Goal: Task Accomplishment & Management: Complete application form

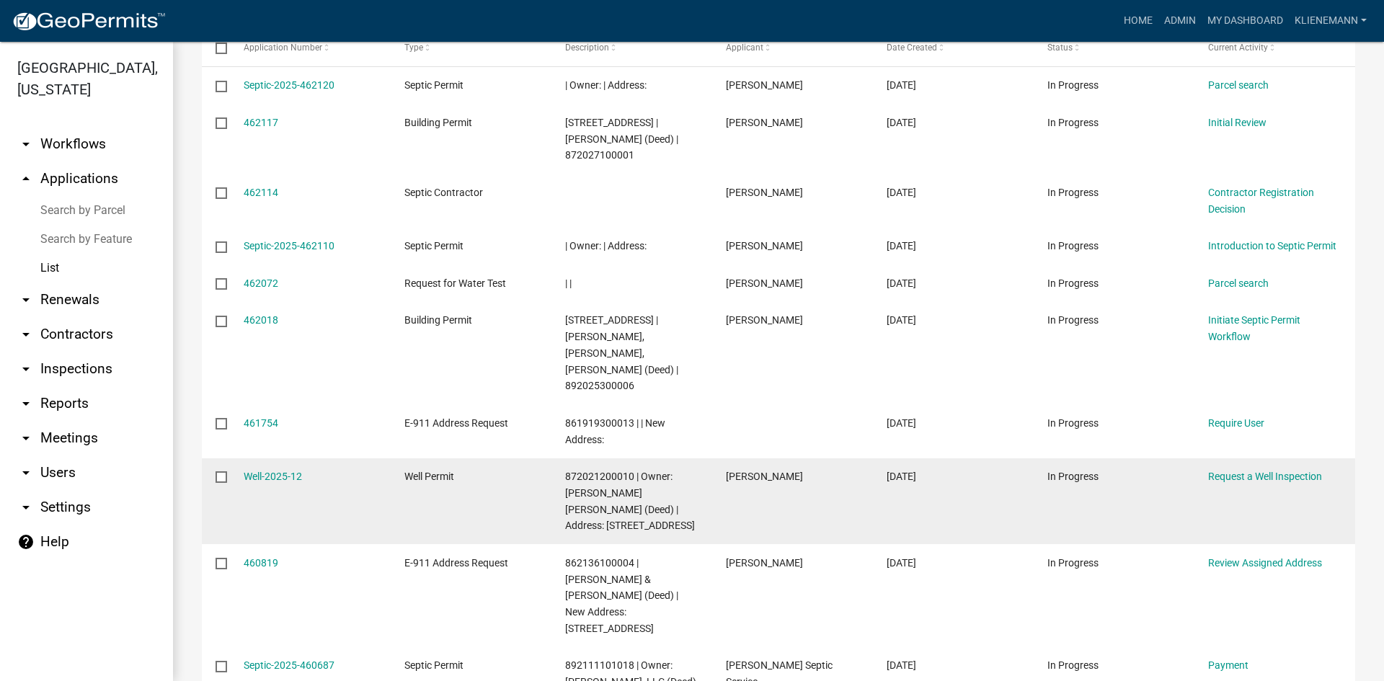
scroll to position [288, 0]
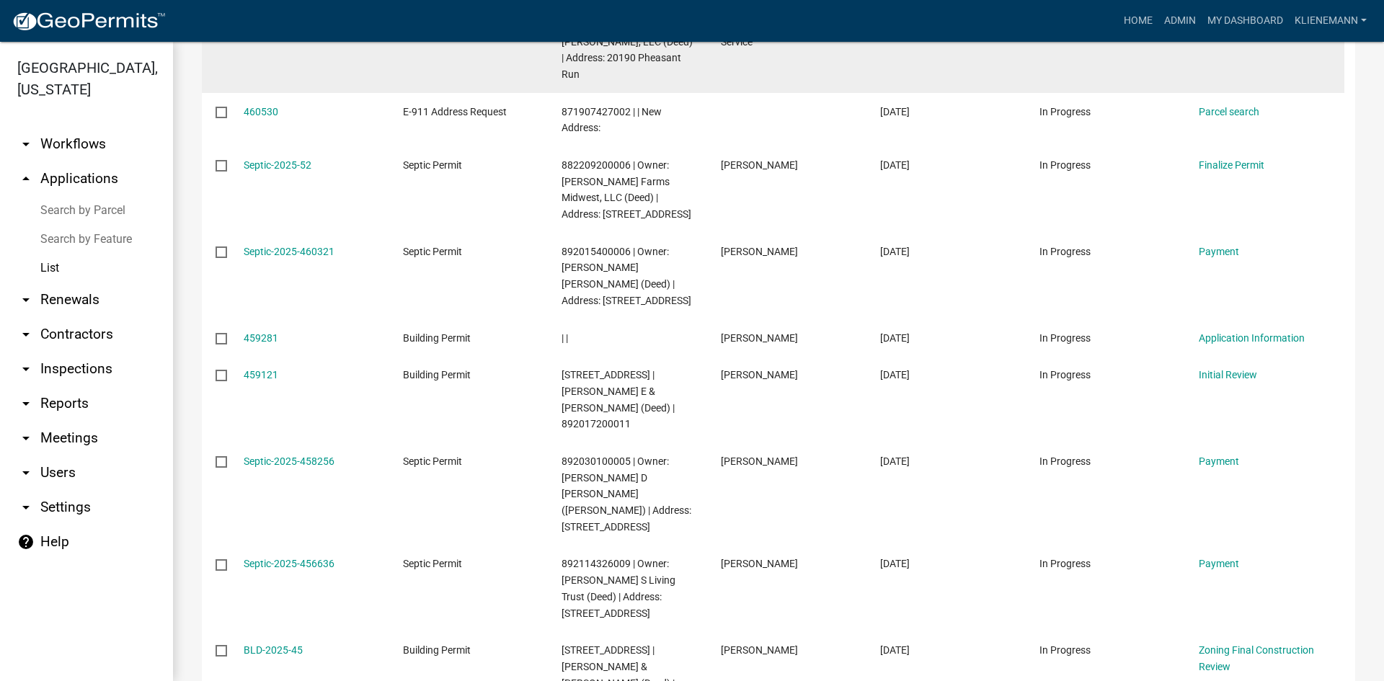
scroll to position [432, 0]
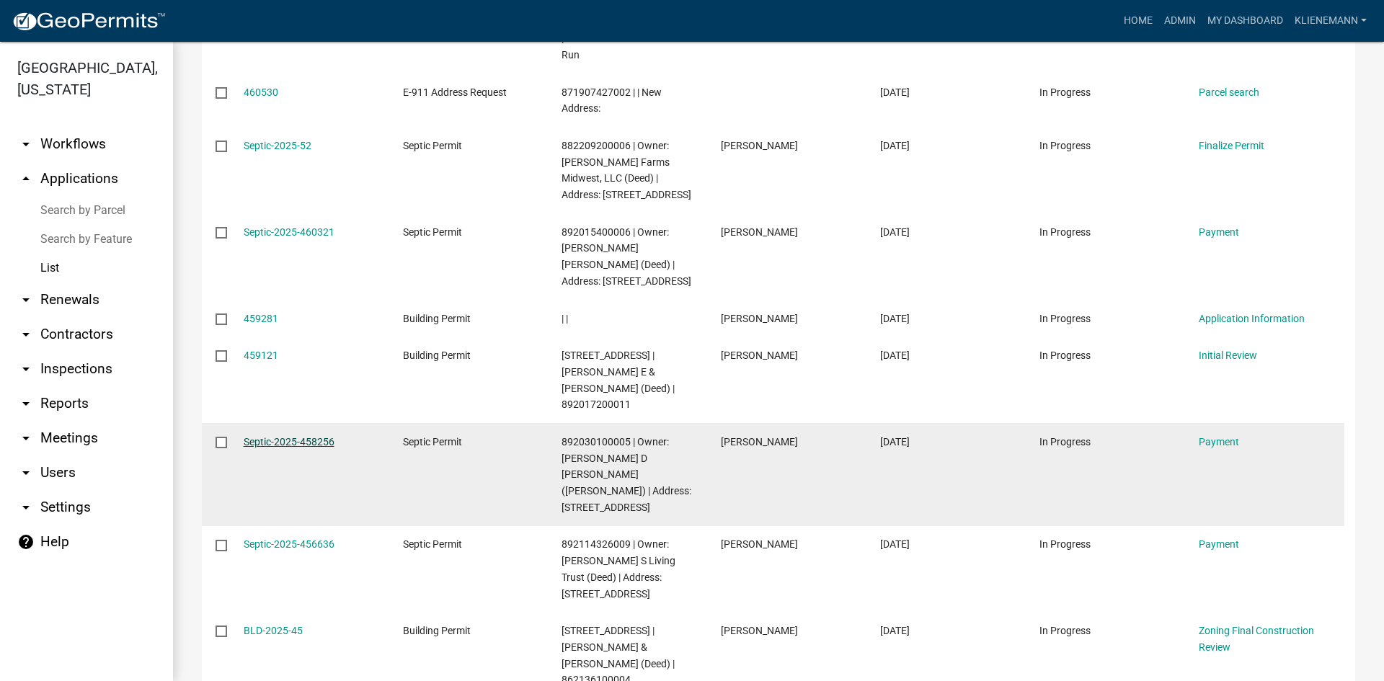
click at [286, 436] on link "Septic-2025-458256" at bounding box center [289, 442] width 91 height 12
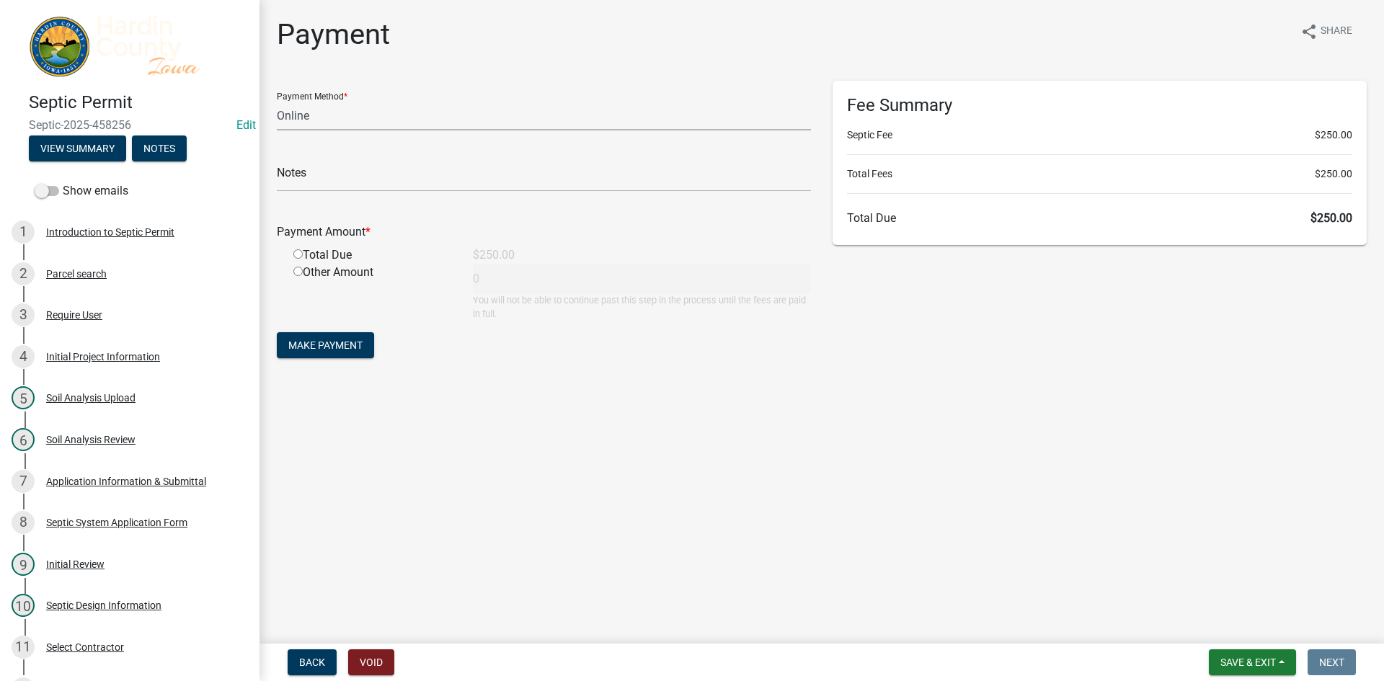
click at [361, 117] on select "Credit Card POS Check Cash Online" at bounding box center [544, 116] width 534 height 30
select select "1: 0"
click at [277, 101] on select "Credit Card POS Check Cash Online" at bounding box center [544, 116] width 534 height 30
click at [336, 166] on input "text" at bounding box center [544, 177] width 534 height 30
type input "73811"
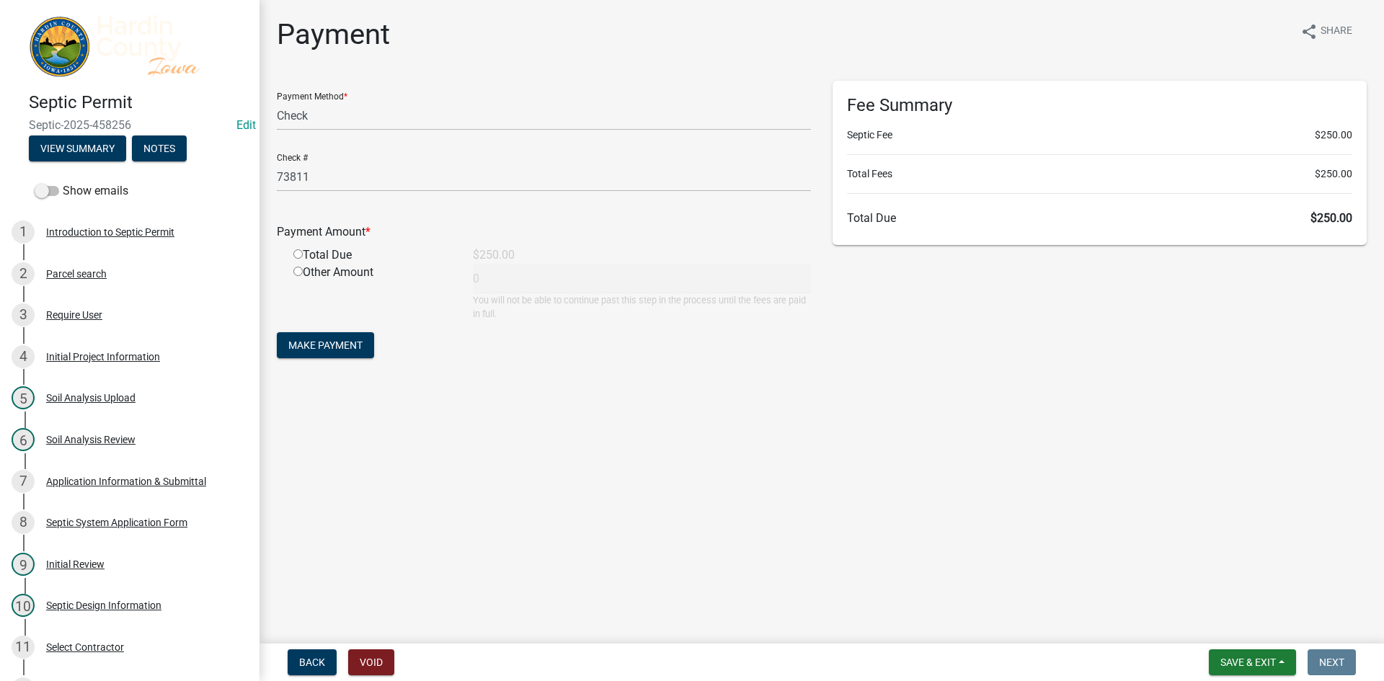
click at [293, 255] on input "radio" at bounding box center [297, 253] width 9 height 9
radio input "true"
type input "250"
click at [347, 348] on span "Make Payment" at bounding box center [325, 345] width 74 height 12
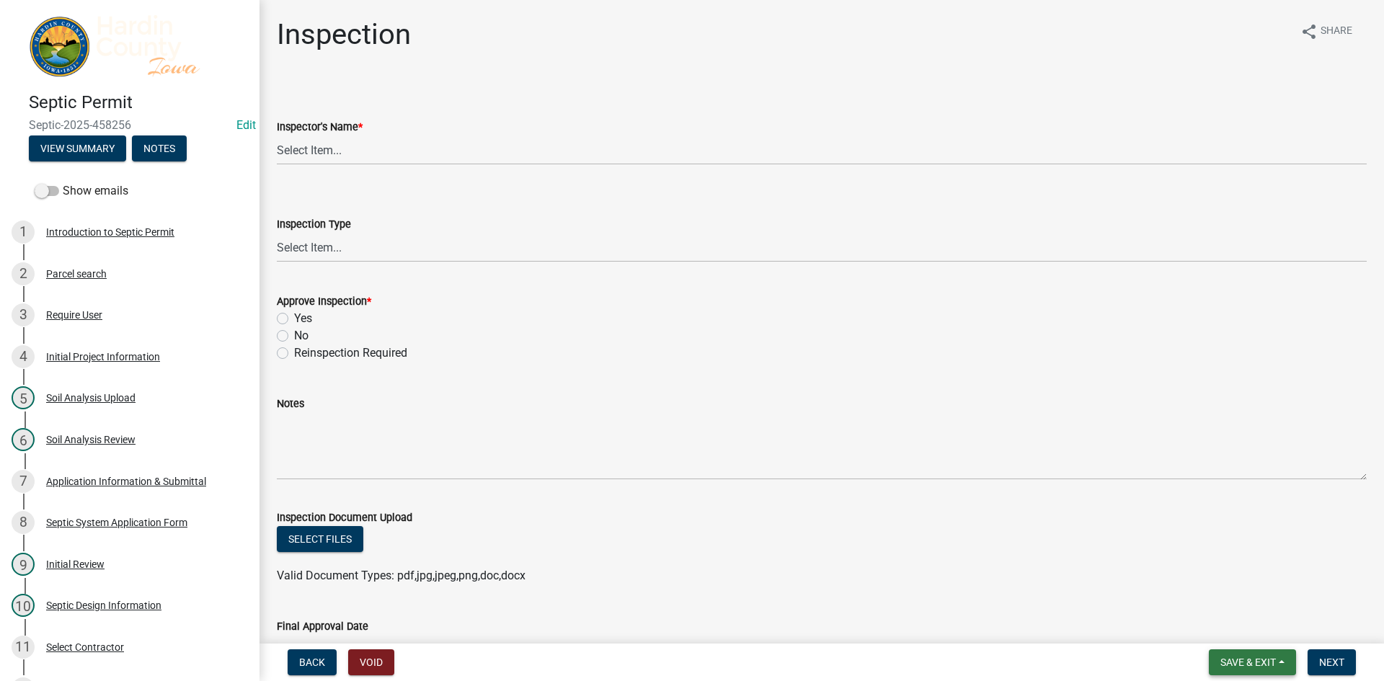
click at [1275, 665] on span "Save & Exit" at bounding box center [1247, 663] width 55 height 12
click at [1254, 628] on button "Save & Exit" at bounding box center [1238, 625] width 115 height 35
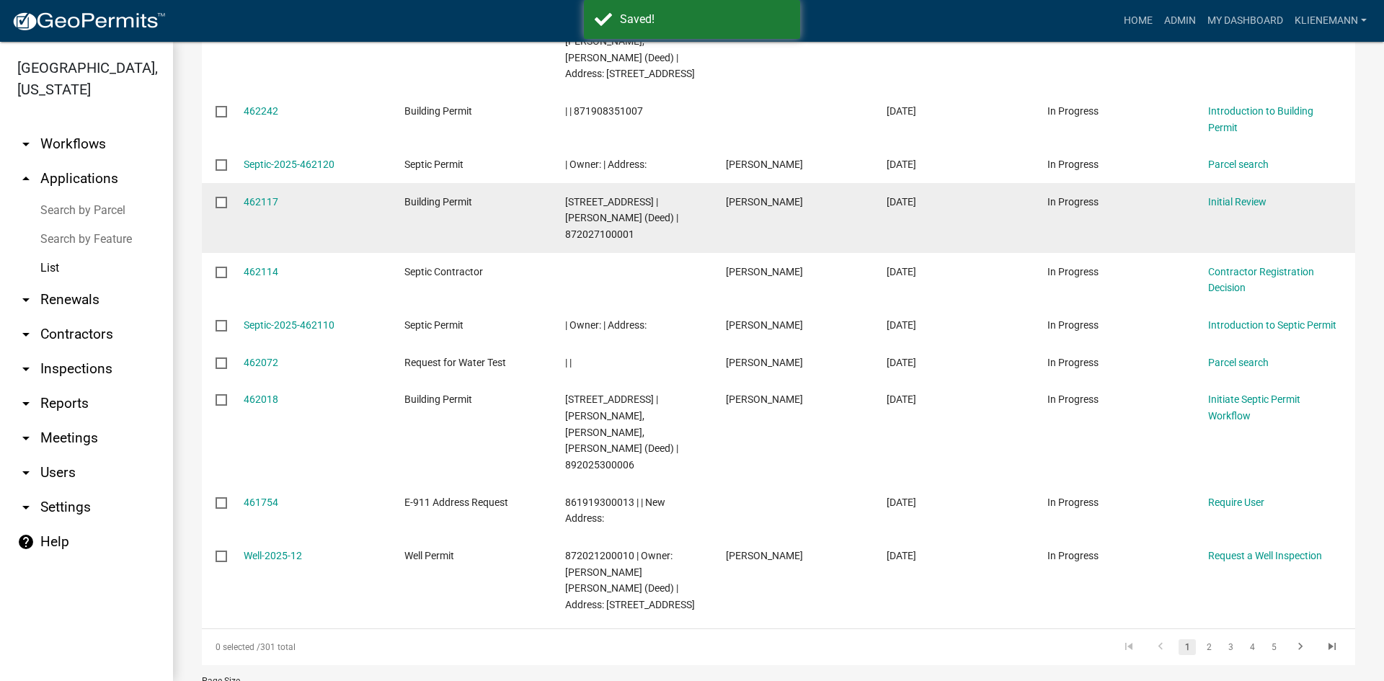
scroll to position [352, 0]
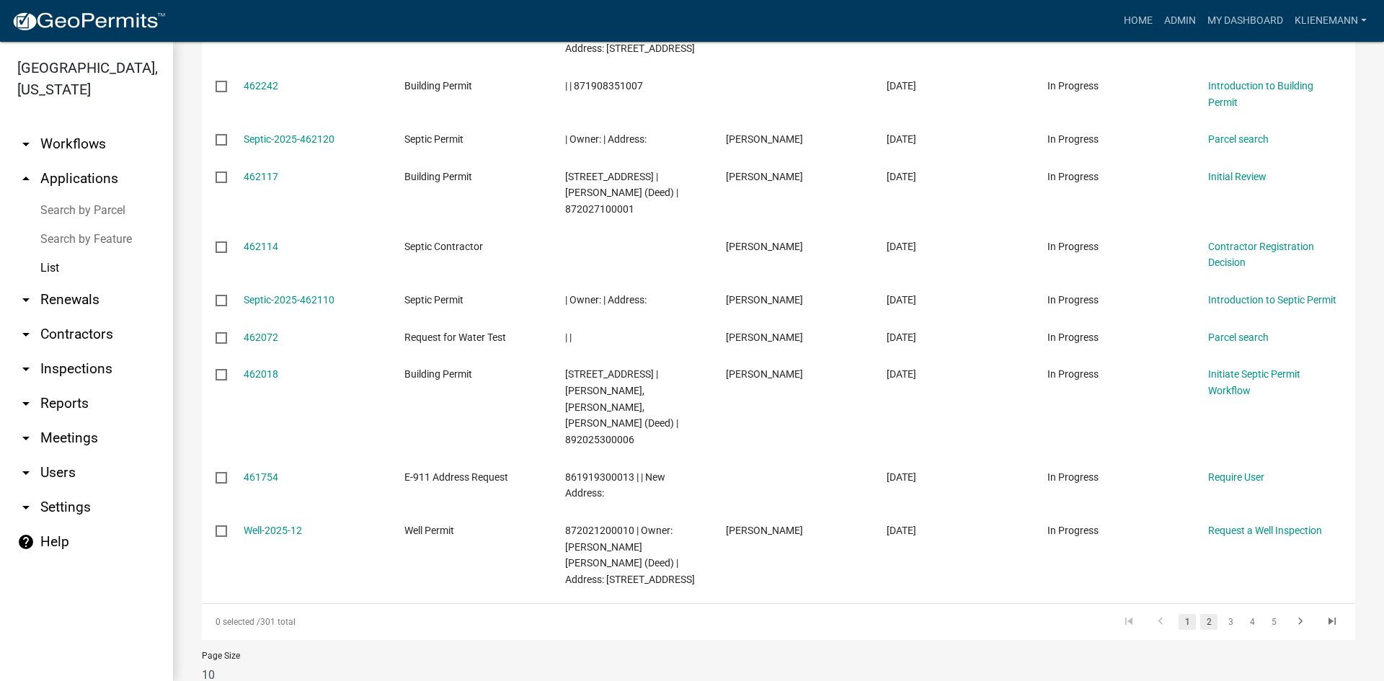
click at [1204, 614] on link "2" at bounding box center [1208, 622] width 17 height 16
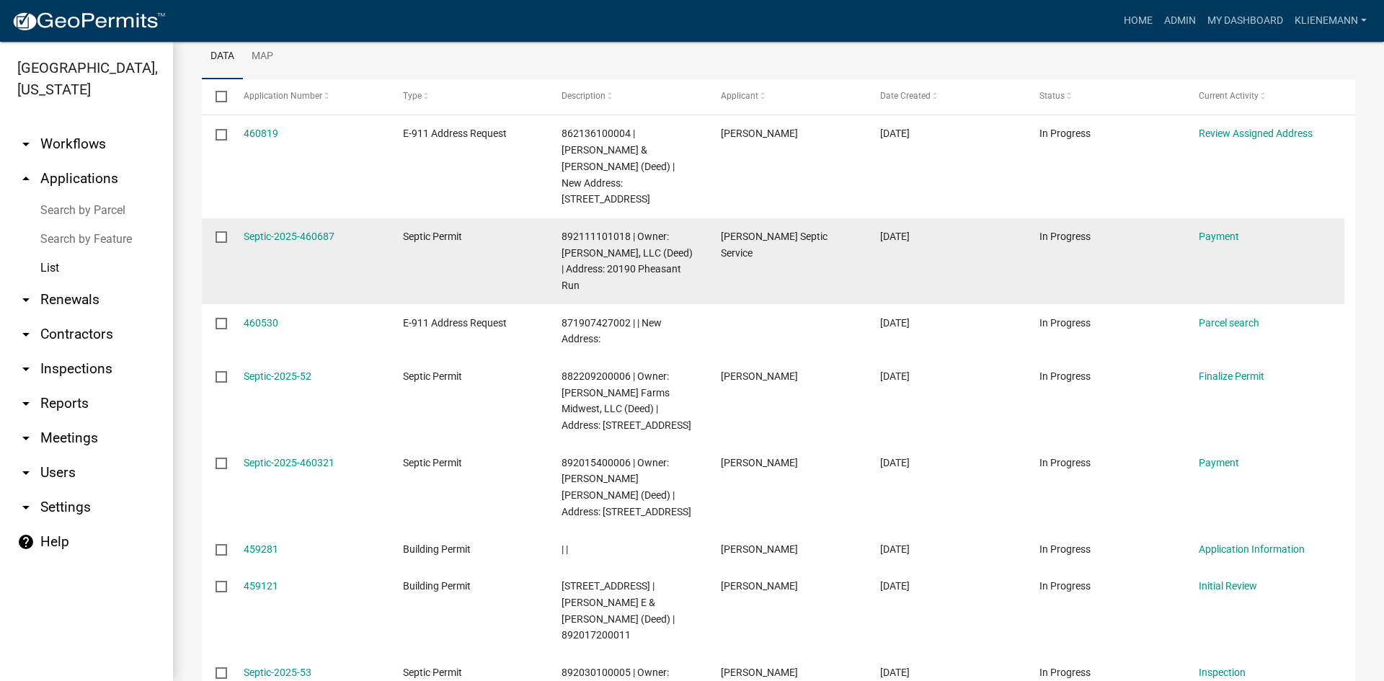
scroll to position [280, 0]
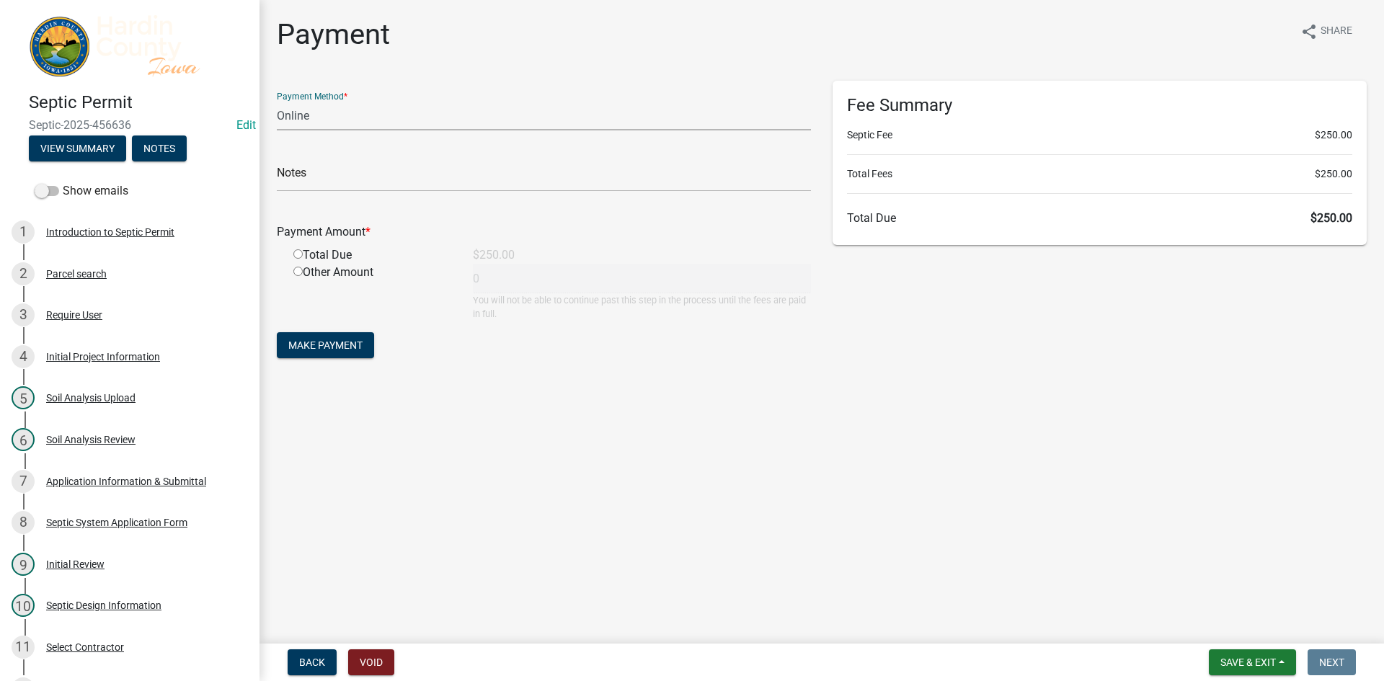
click at [358, 123] on select "Credit Card POS Check Cash Online" at bounding box center [544, 116] width 534 height 30
select select "1: 0"
click at [277, 101] on select "Credit Card POS Check Cash Online" at bounding box center [544, 116] width 534 height 30
click at [357, 192] on form "Payment Method * Credit Card POS Check Cash Online Check # Payment Amount * Tot…" at bounding box center [544, 221] width 534 height 281
click at [363, 165] on input "text" at bounding box center [544, 177] width 534 height 30
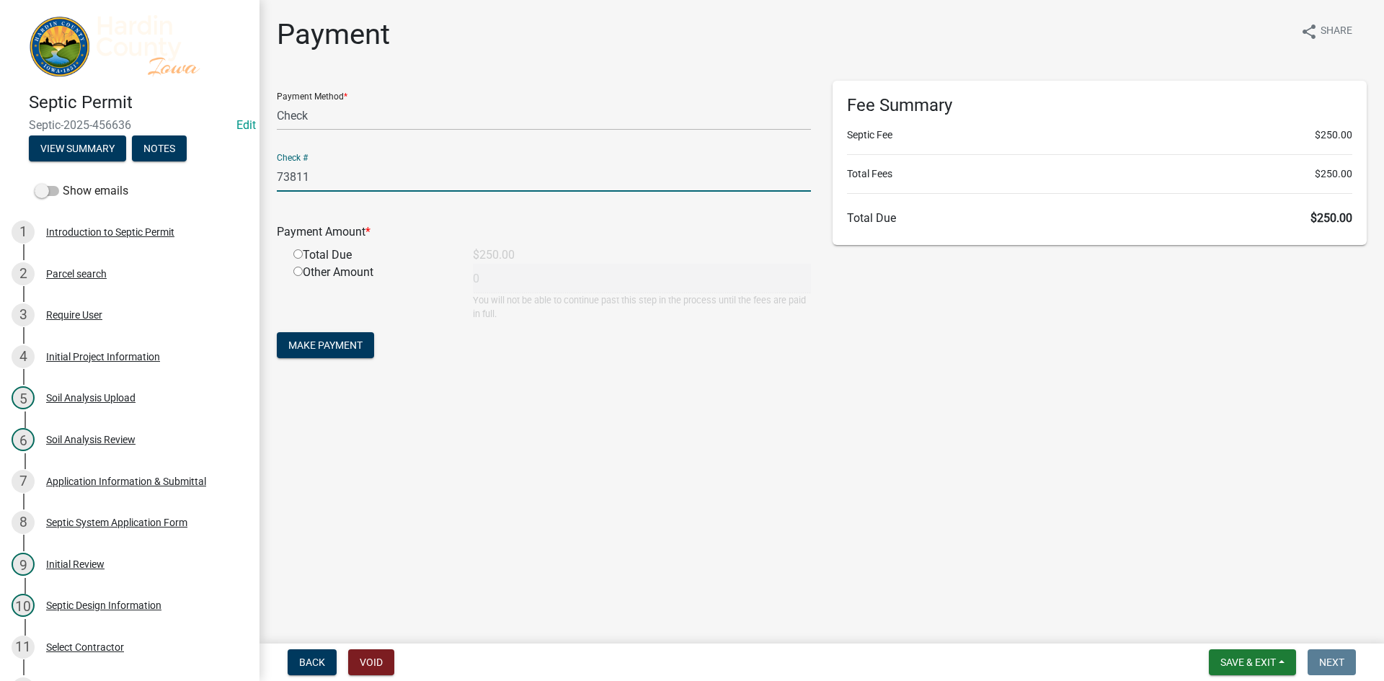
type input "73811"
click at [337, 252] on div "Total Due" at bounding box center [372, 254] width 179 height 17
click at [298, 250] on input "radio" at bounding box center [297, 253] width 9 height 9
radio input "true"
type input "250"
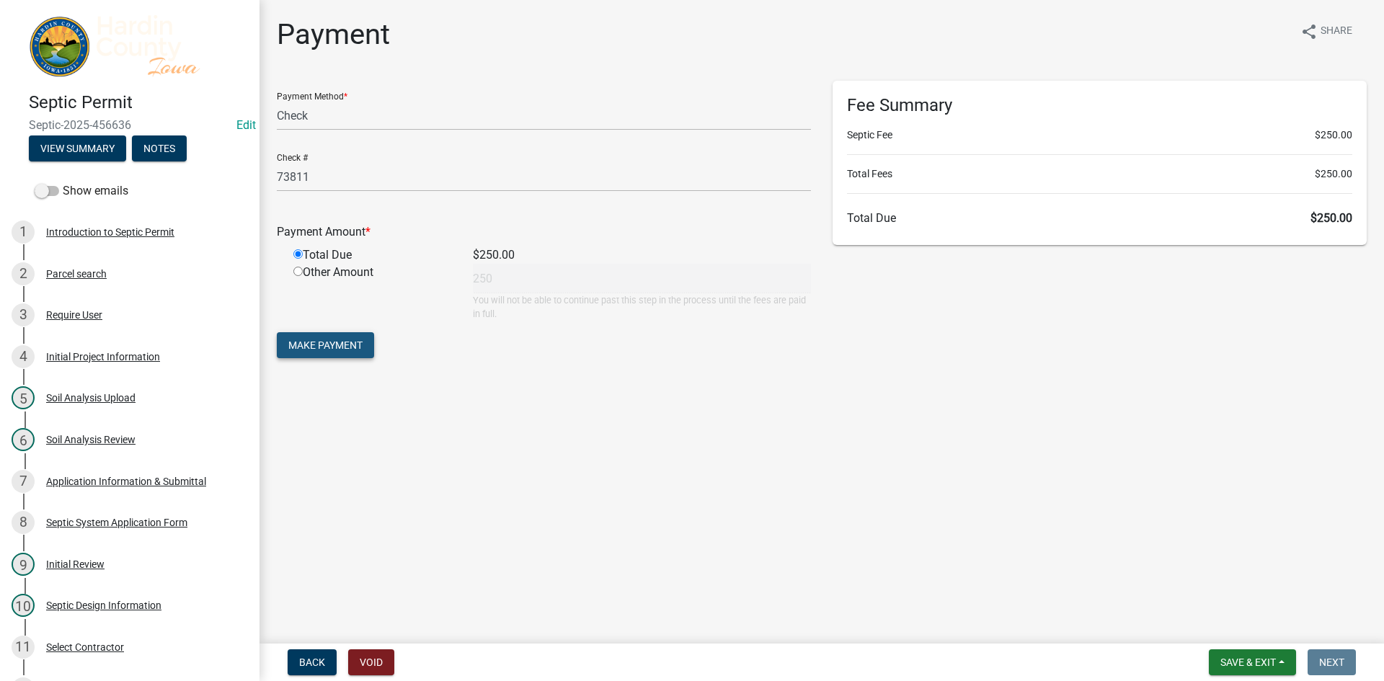
click at [318, 356] on button "Make Payment" at bounding box center [325, 345] width 97 height 26
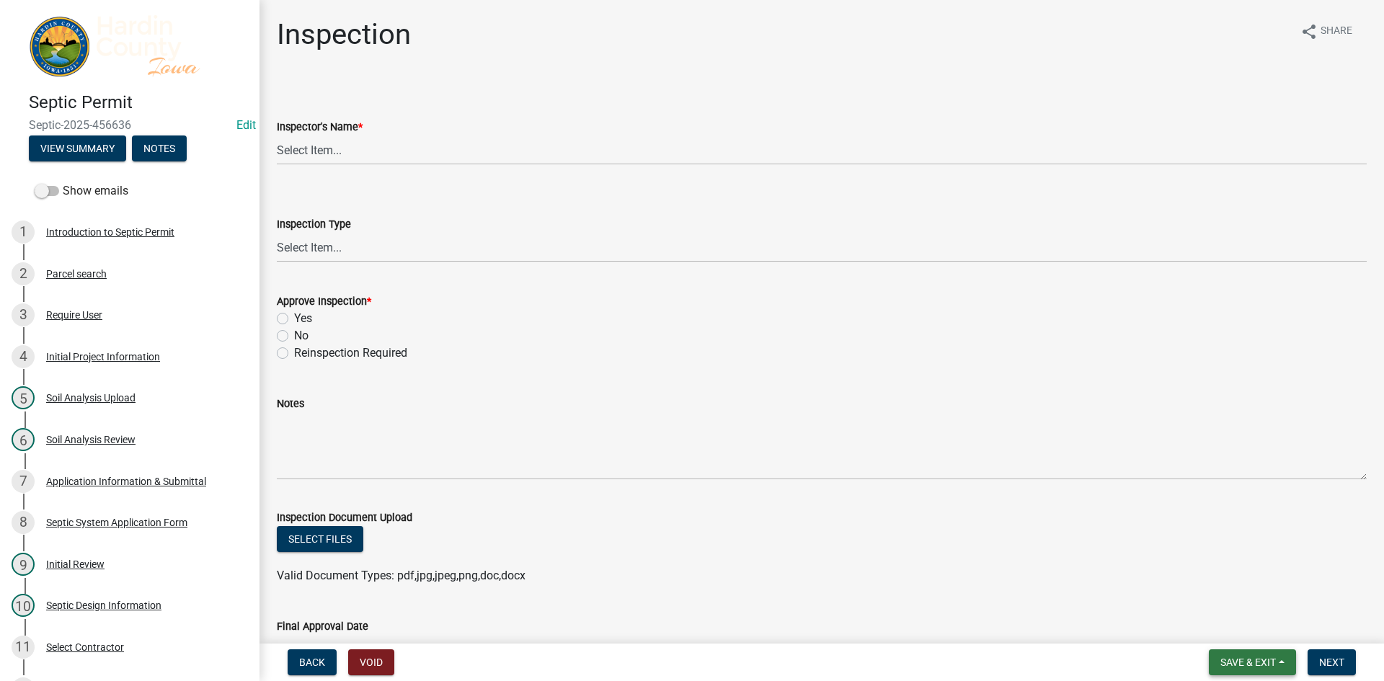
click at [1262, 667] on span "Save & Exit" at bounding box center [1247, 663] width 55 height 12
click at [1255, 631] on button "Save & Exit" at bounding box center [1238, 625] width 115 height 35
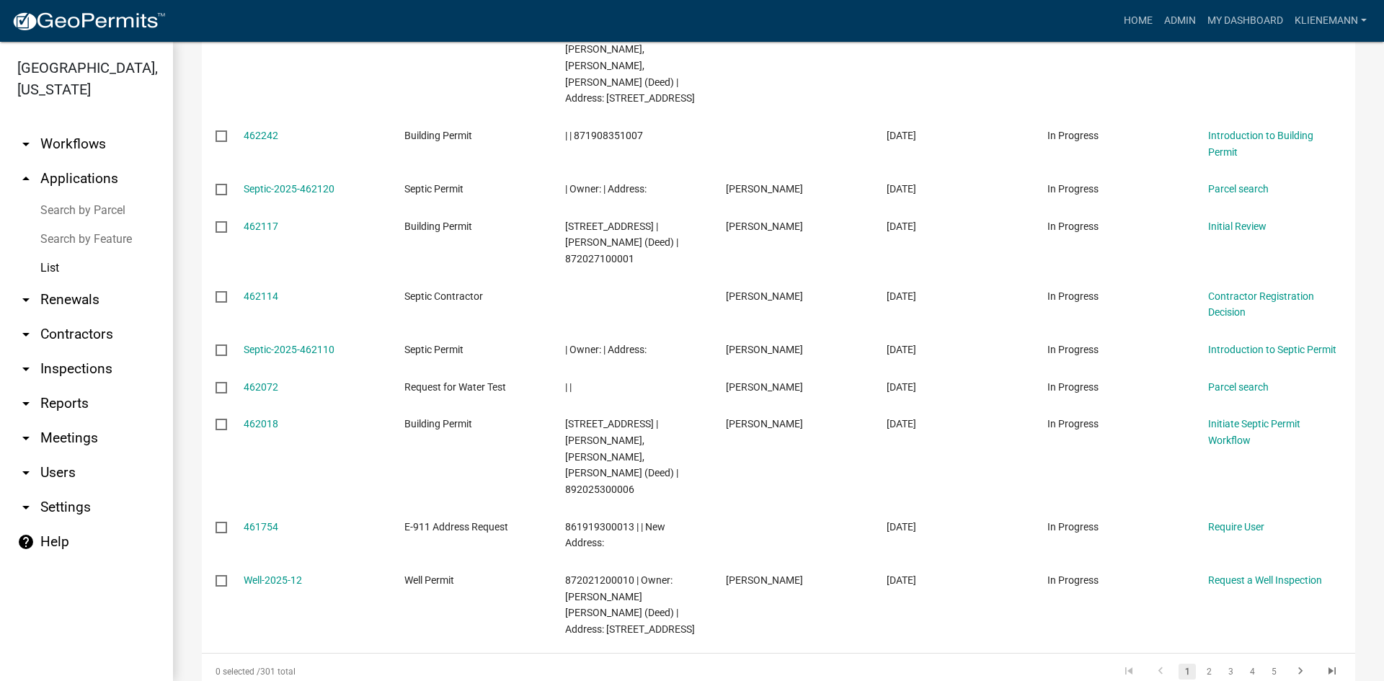
scroll to position [352, 0]
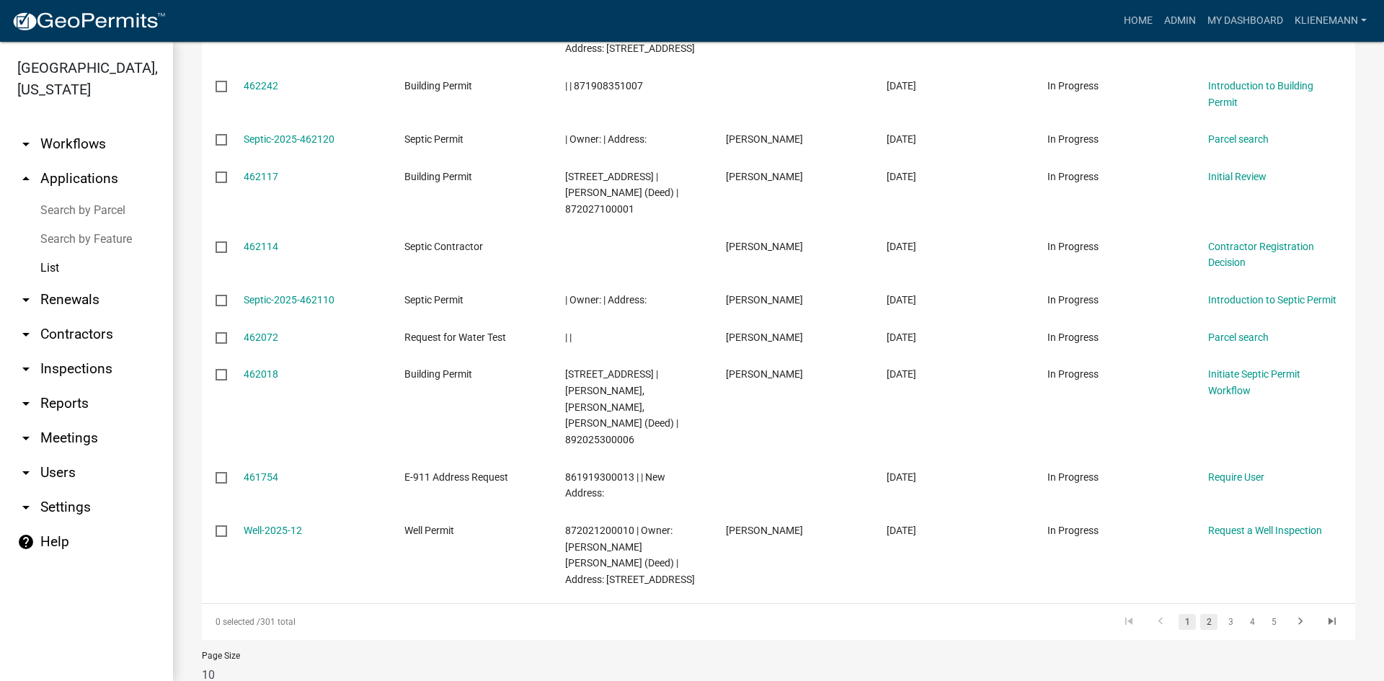
click at [1200, 614] on link "2" at bounding box center [1208, 622] width 17 height 16
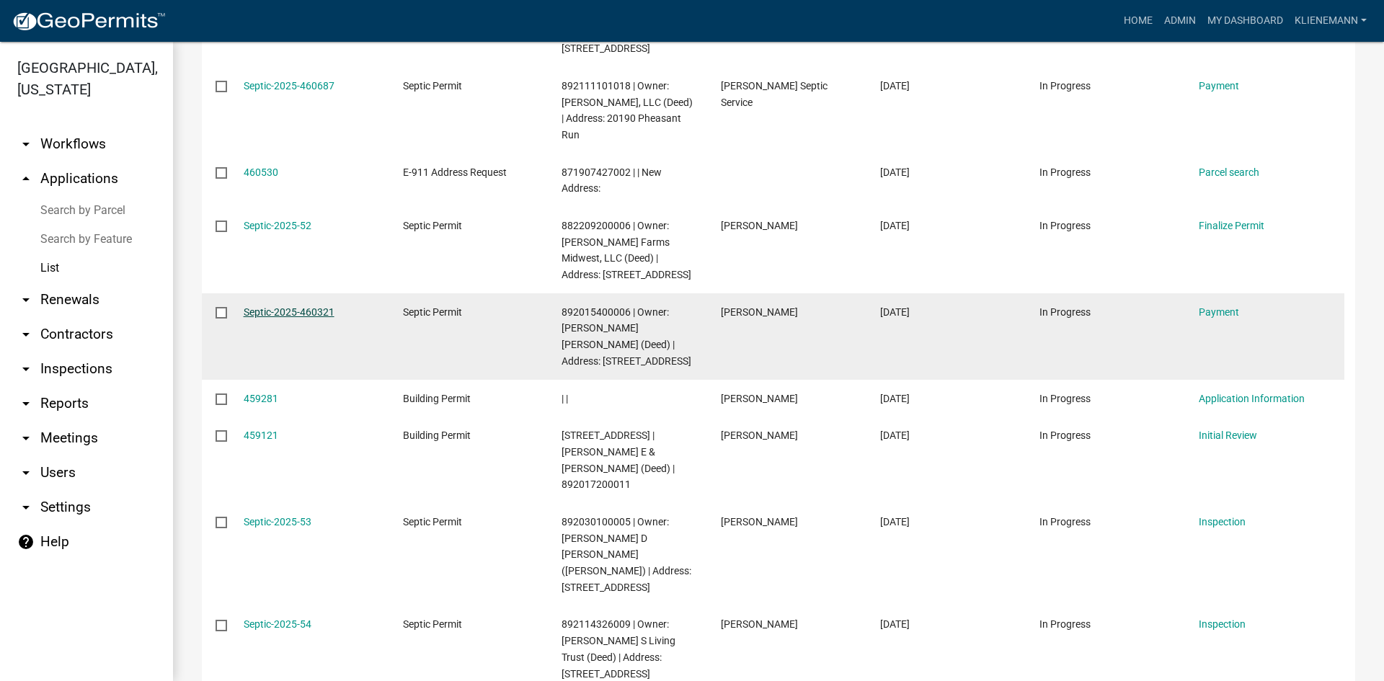
click at [296, 306] on link "Septic-2025-460321" at bounding box center [289, 312] width 91 height 12
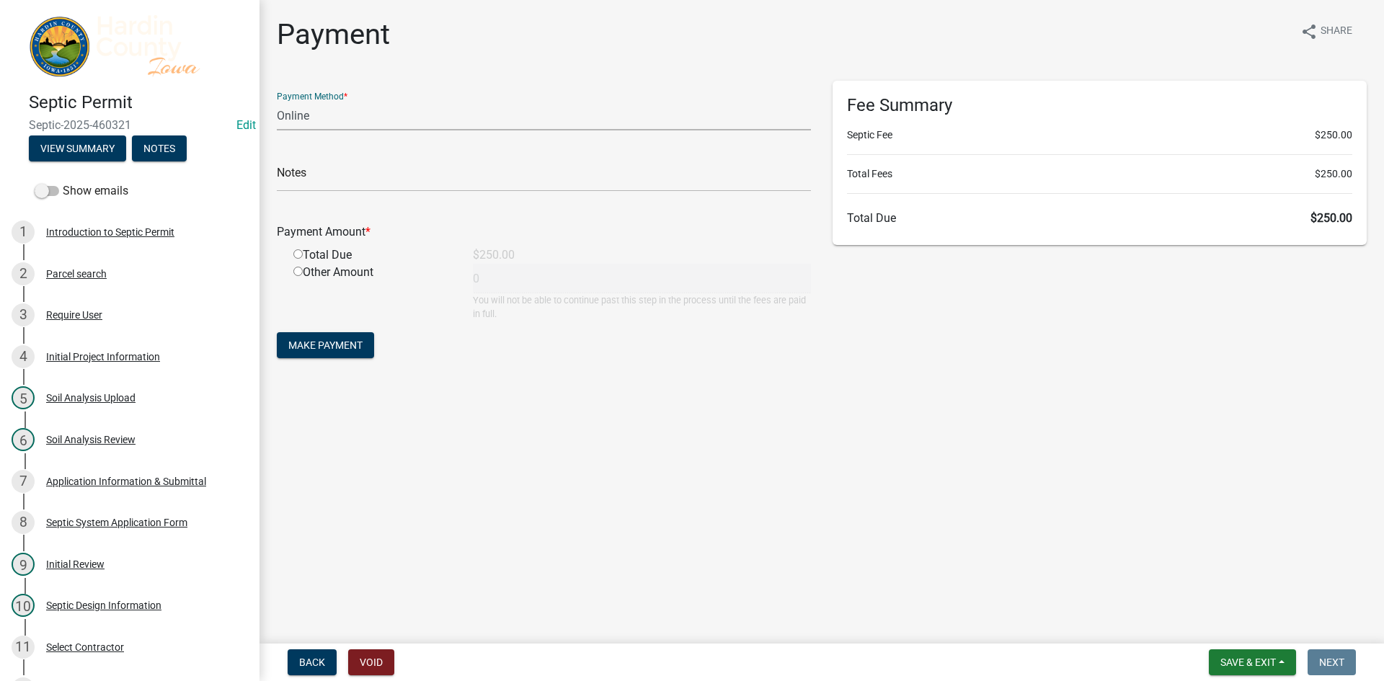
click at [379, 113] on select "Credit Card POS Check Cash Online" at bounding box center [544, 116] width 534 height 30
select select "1: 0"
click at [277, 101] on select "Credit Card POS Check Cash Online" at bounding box center [544, 116] width 534 height 30
click at [377, 168] on input "text" at bounding box center [544, 177] width 534 height 30
type input "73846"
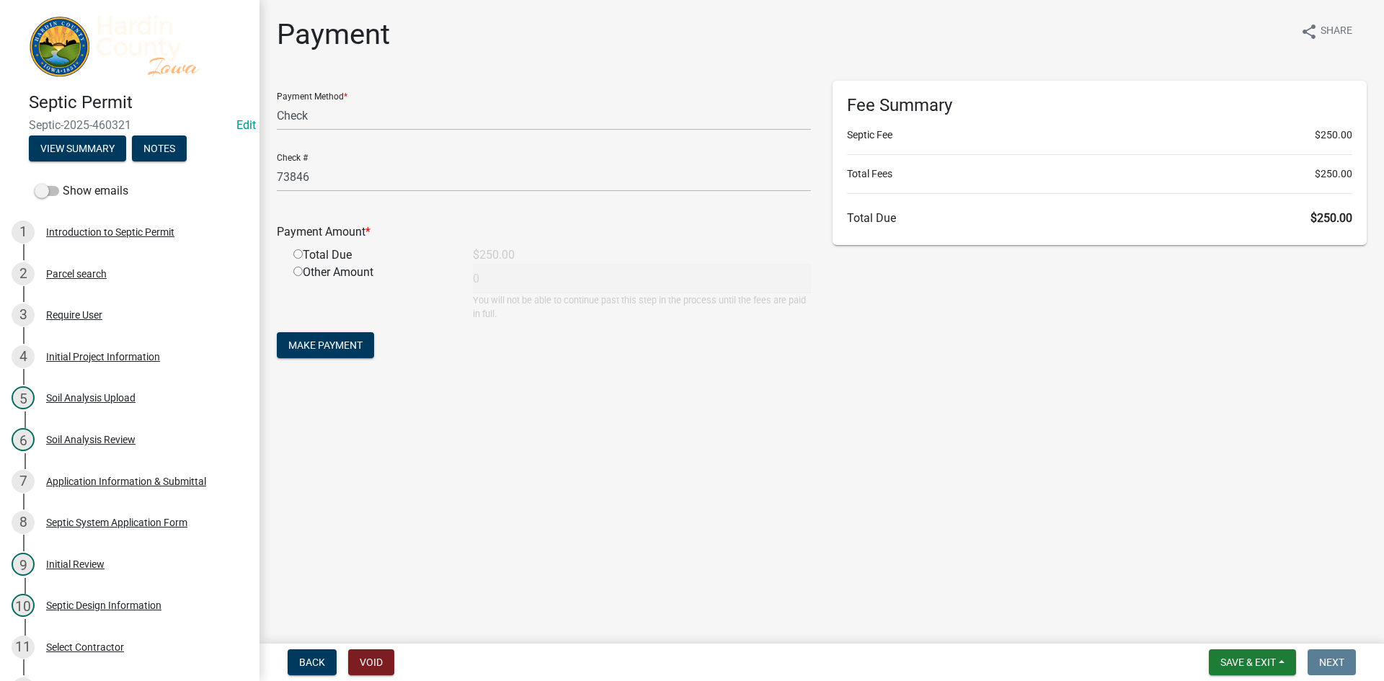
click at [302, 259] on div "Total Due" at bounding box center [372, 254] width 179 height 17
click at [298, 254] on input "radio" at bounding box center [297, 253] width 9 height 9
radio input "true"
type input "250"
click at [301, 348] on span "Make Payment" at bounding box center [325, 345] width 74 height 12
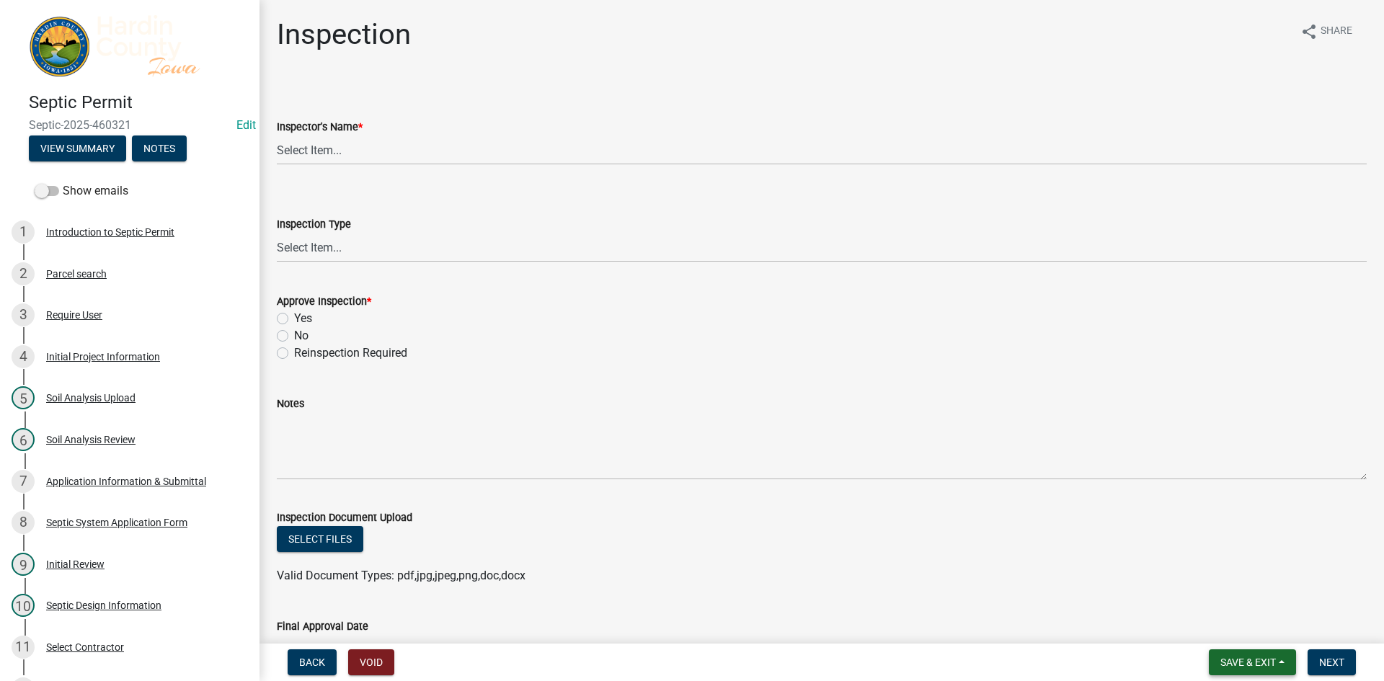
click at [1232, 650] on button "Save & Exit" at bounding box center [1252, 662] width 87 height 26
click at [1230, 616] on button "Save & Exit" at bounding box center [1238, 625] width 115 height 35
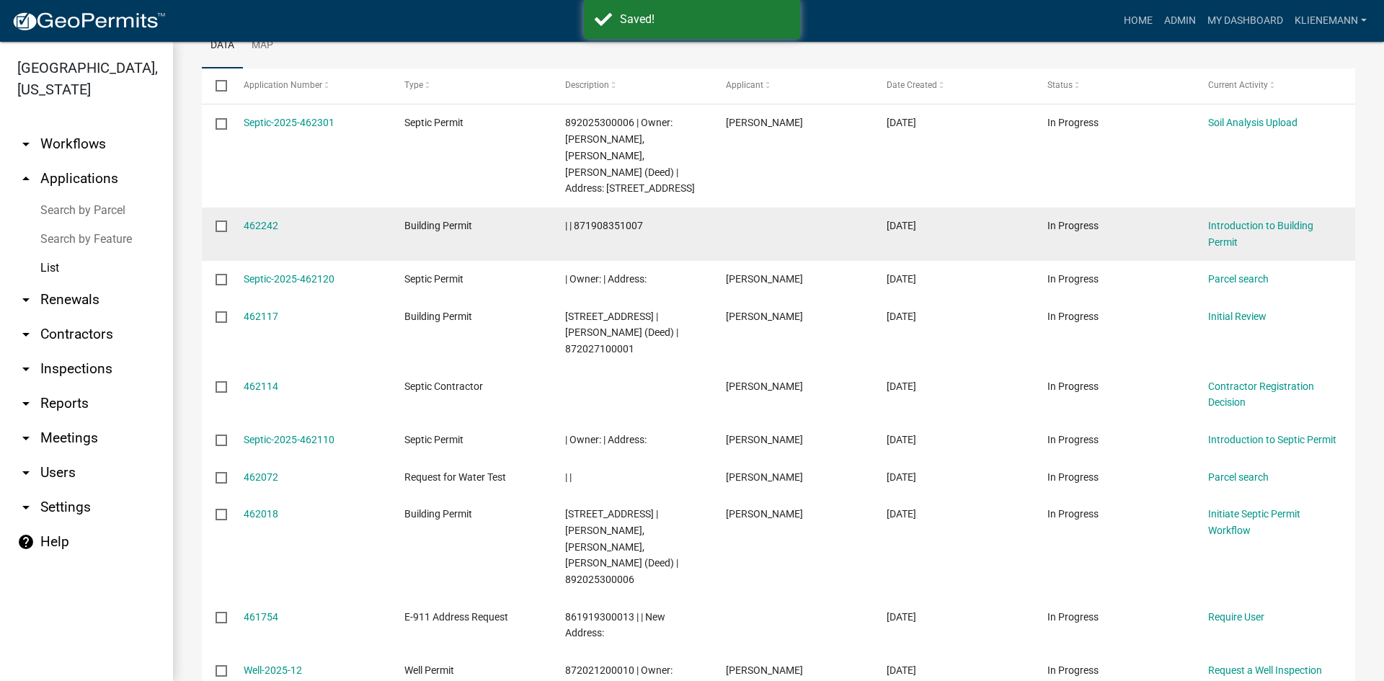
scroll to position [216, 0]
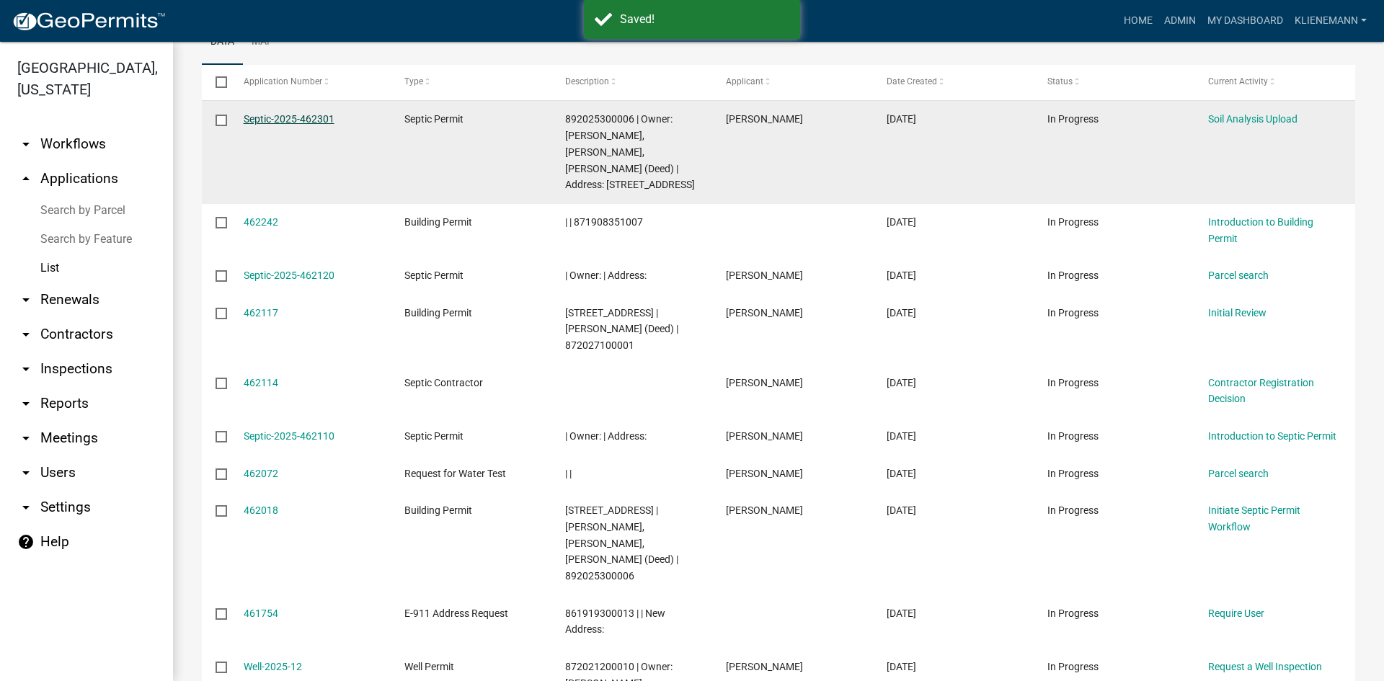
click at [308, 116] on link "Septic-2025-462301" at bounding box center [289, 119] width 91 height 12
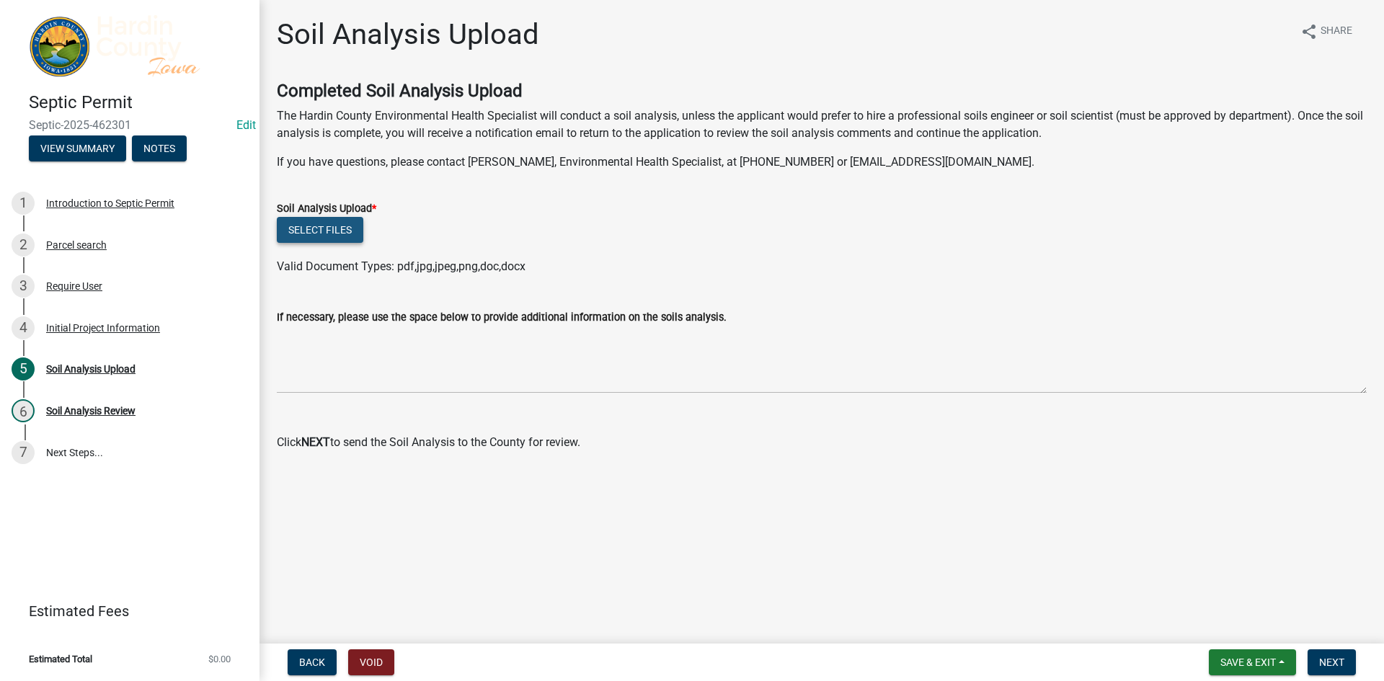
click at [332, 236] on button "Select files" at bounding box center [320, 230] width 86 height 26
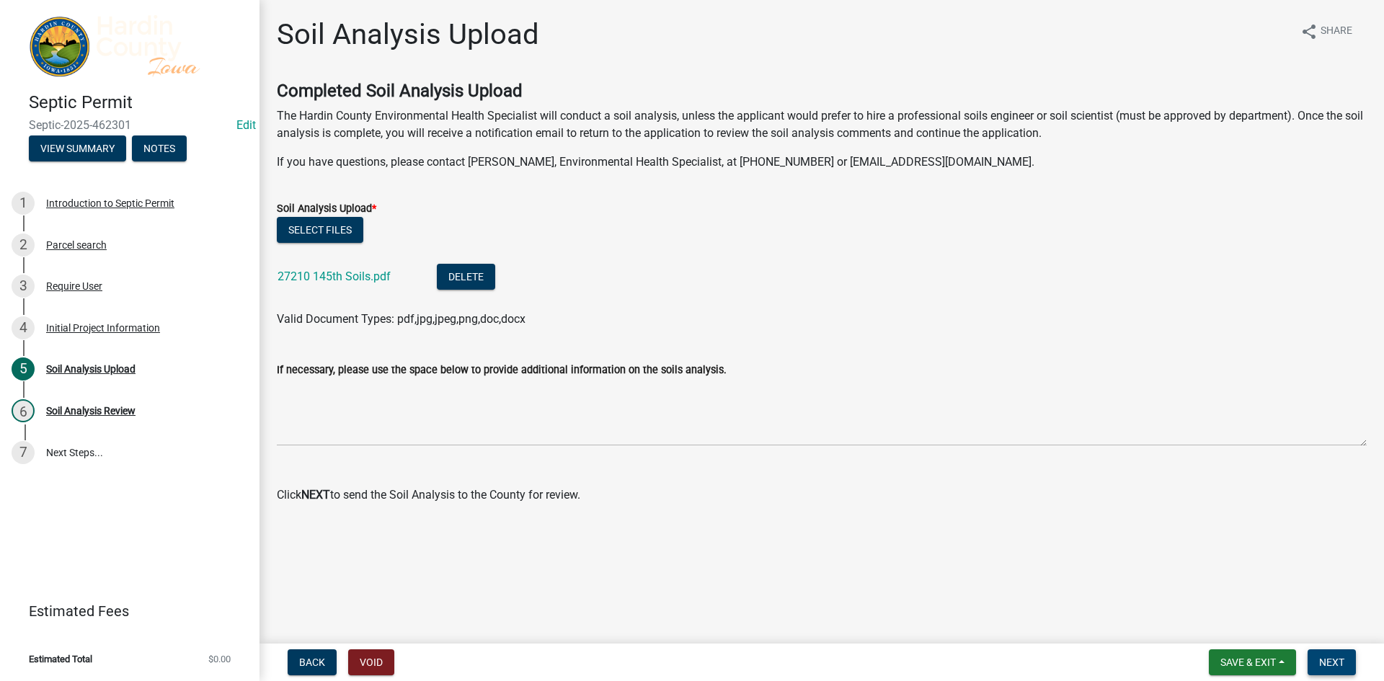
click at [1341, 655] on button "Next" at bounding box center [1331, 662] width 48 height 26
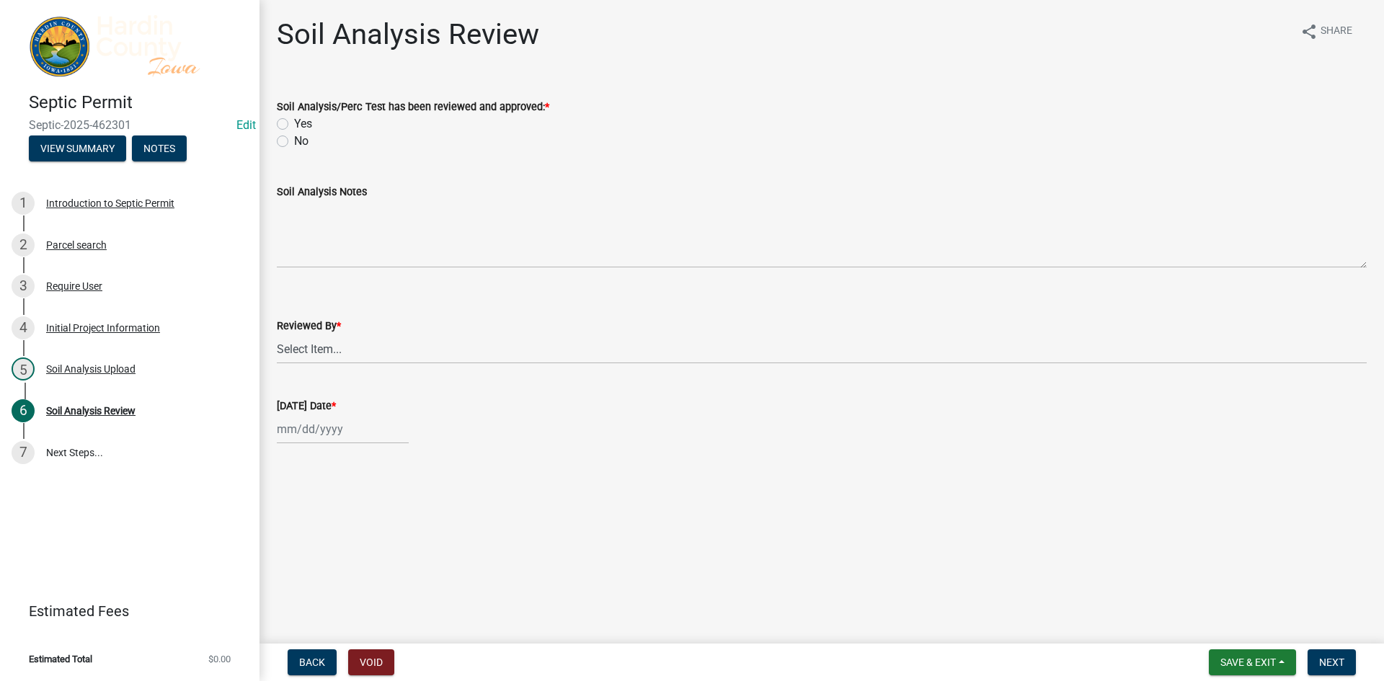
click at [294, 121] on label "Yes" at bounding box center [303, 123] width 18 height 17
click at [294, 121] on input "Yes" at bounding box center [298, 119] width 9 height 9
radio input "true"
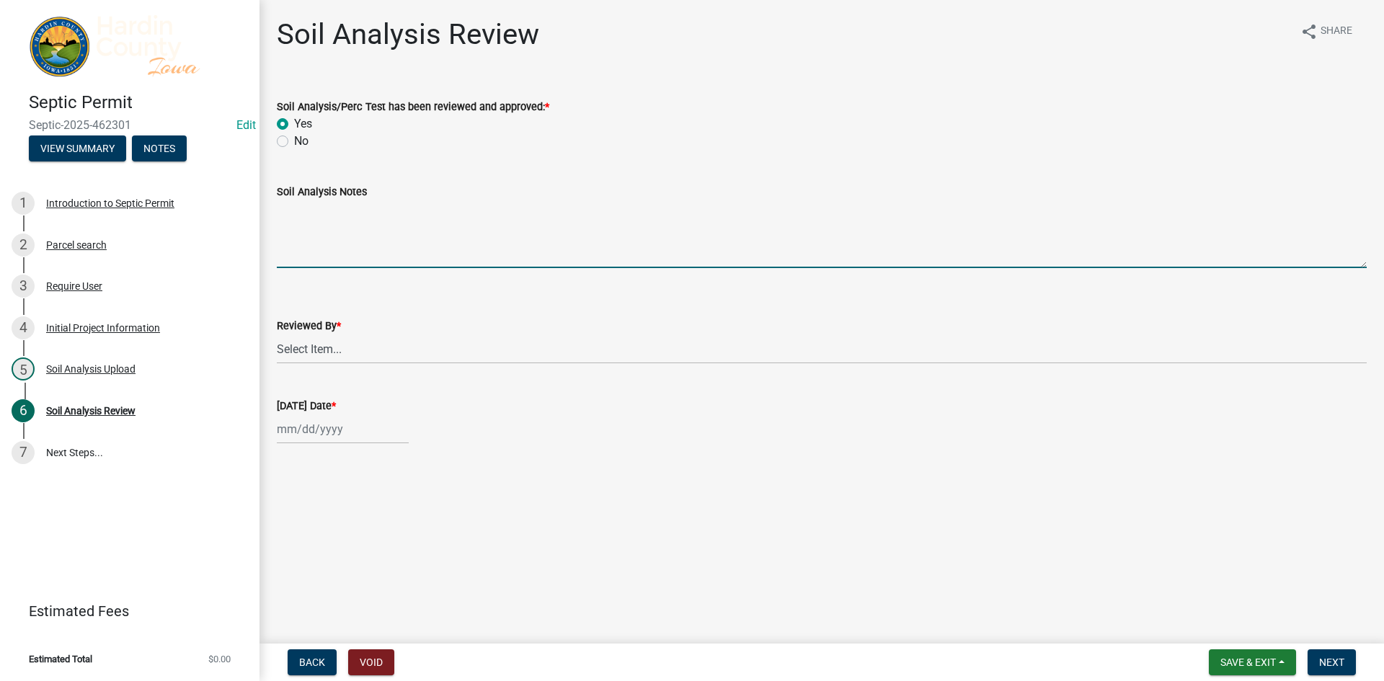
click at [323, 231] on textarea "Soil Analysis Notes" at bounding box center [822, 234] width 1090 height 68
type textarea "L"
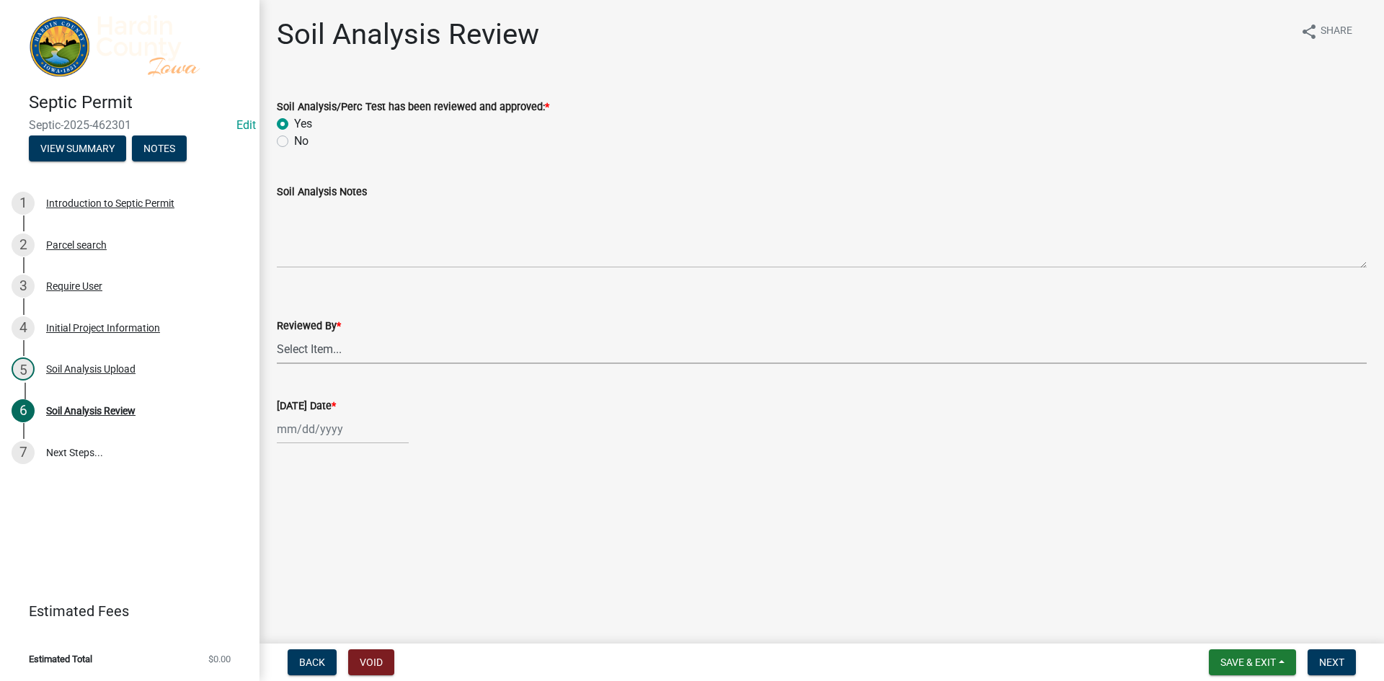
click at [320, 348] on select "Select Item... [PERSON_NAME] [PERSON_NAME] Roll [PERSON_NAME]" at bounding box center [822, 349] width 1090 height 30
click at [277, 334] on select "Select Item... [PERSON_NAME] [PERSON_NAME] Roll [PERSON_NAME]" at bounding box center [822, 349] width 1090 height 30
select select "92abfdc4-a32e-4fda-8546-51d3978c14c9"
select select "8"
select select "2025"
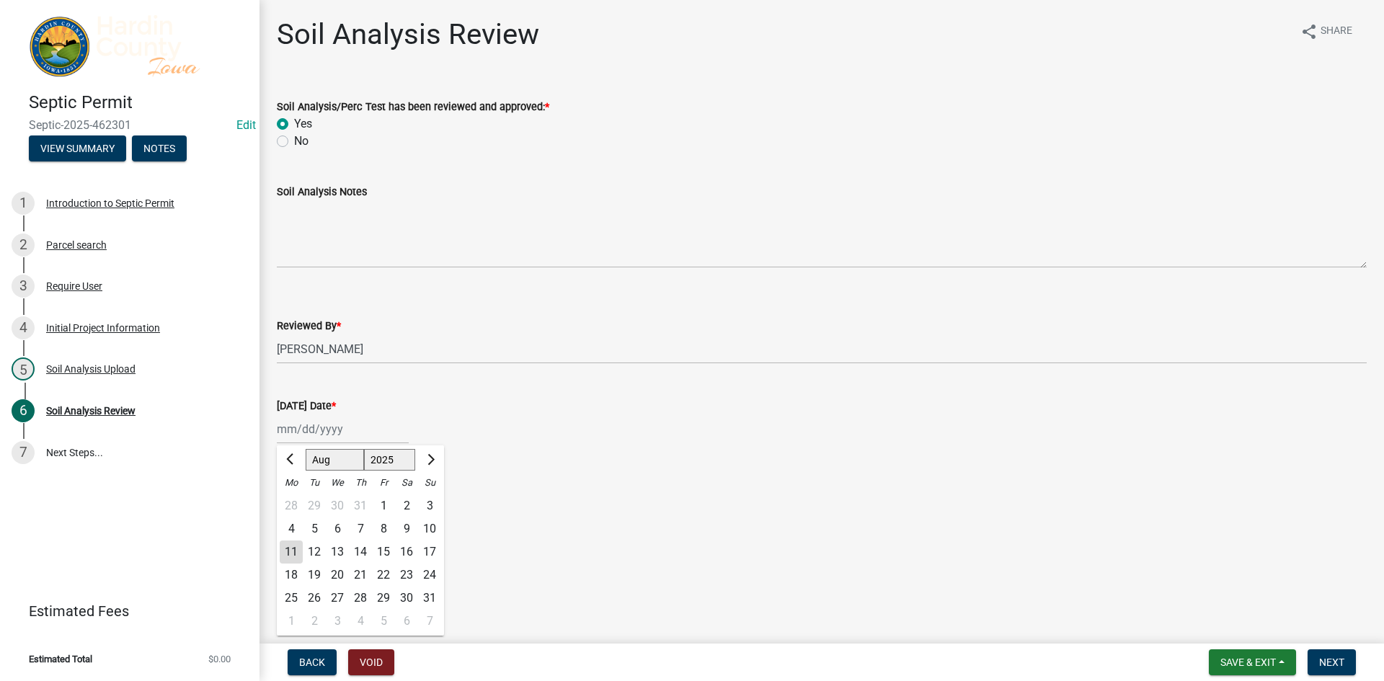
click at [329, 419] on div "[PERSON_NAME] Feb Mar Apr [PERSON_NAME][DATE] Oct Nov [DATE] 1526 1527 1528 152…" at bounding box center [343, 429] width 132 height 30
click at [296, 546] on div "11" at bounding box center [291, 552] width 23 height 23
type input "[DATE]"
click at [1325, 661] on span "Next" at bounding box center [1331, 663] width 25 height 12
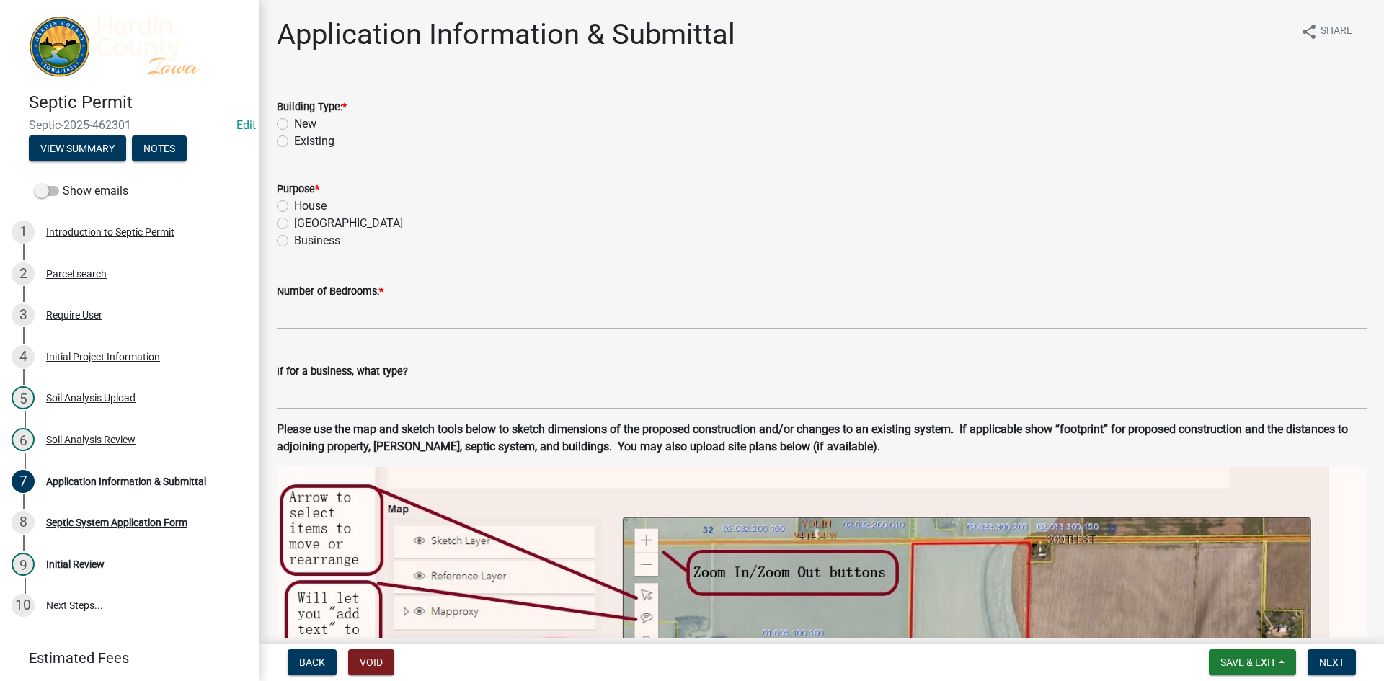
click at [294, 123] on label "New" at bounding box center [305, 123] width 22 height 17
click at [294, 123] on input "New" at bounding box center [298, 119] width 9 height 9
radio input "true"
click at [304, 208] on label "House" at bounding box center [310, 205] width 32 height 17
click at [303, 207] on input "House" at bounding box center [298, 201] width 9 height 9
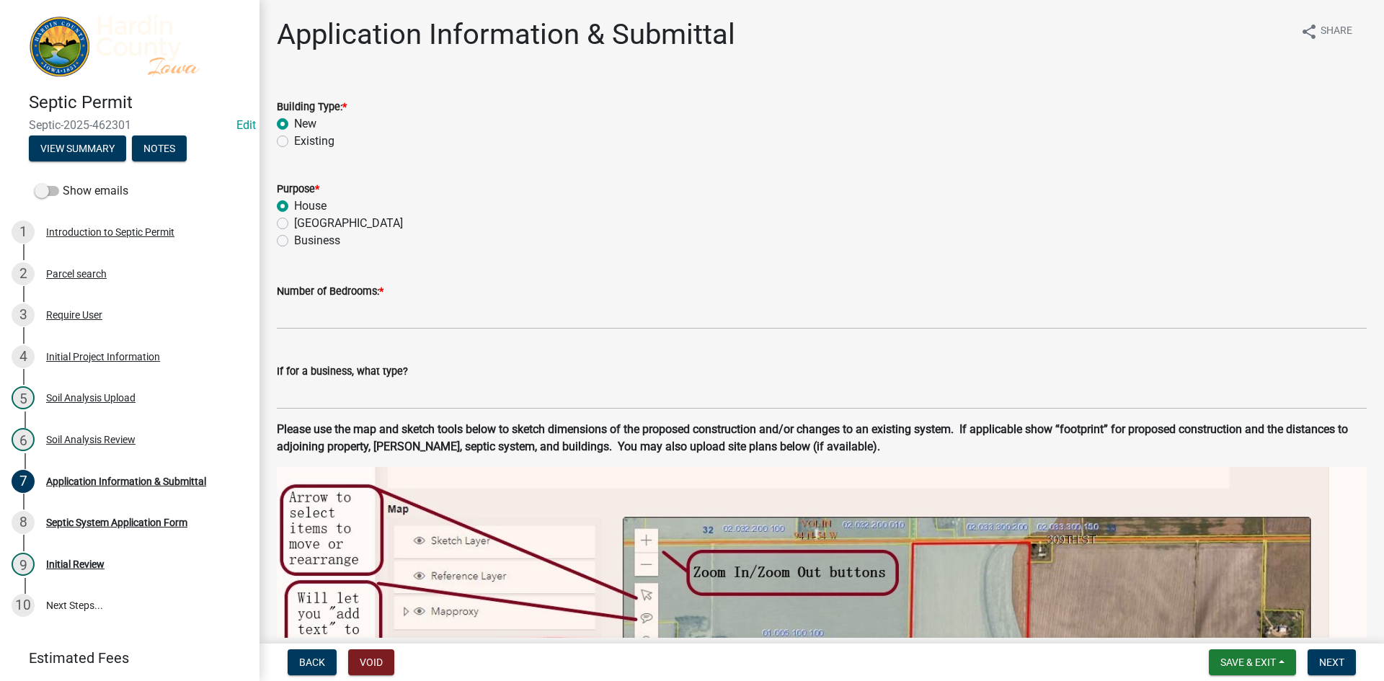
radio input "true"
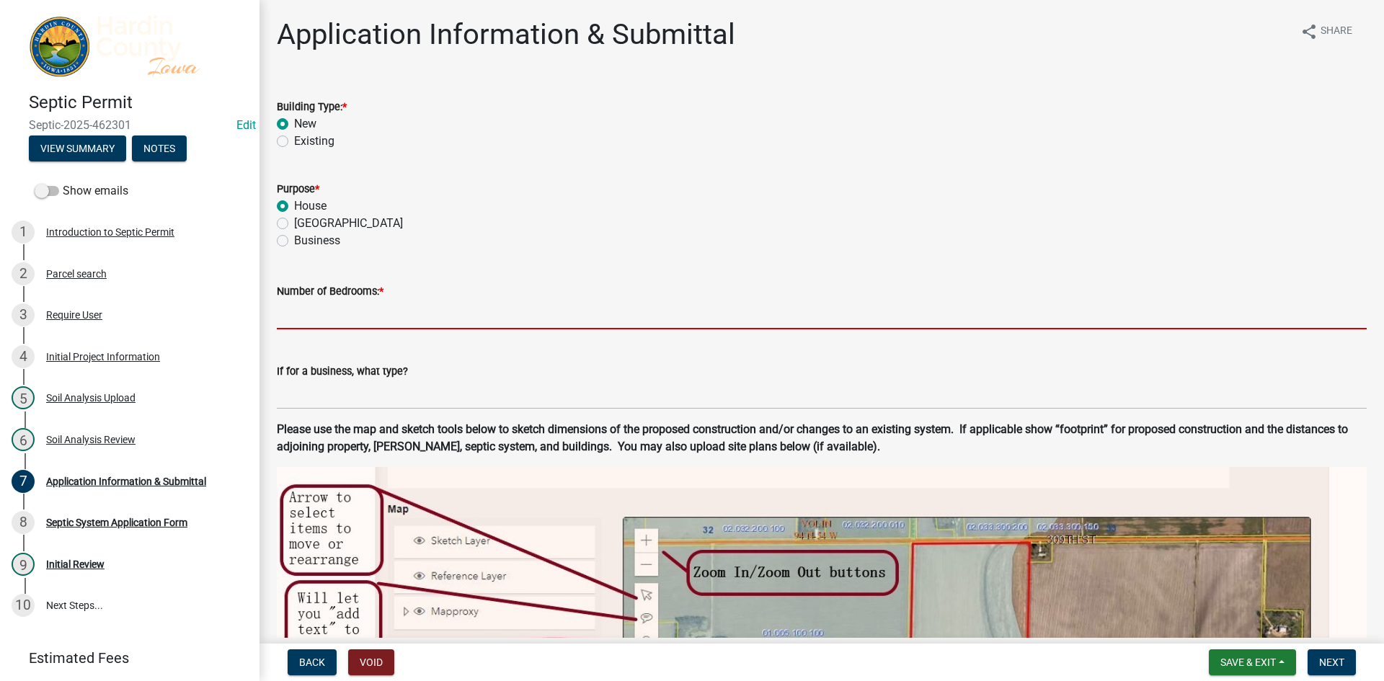
click at [319, 303] on input "text" at bounding box center [822, 315] width 1090 height 30
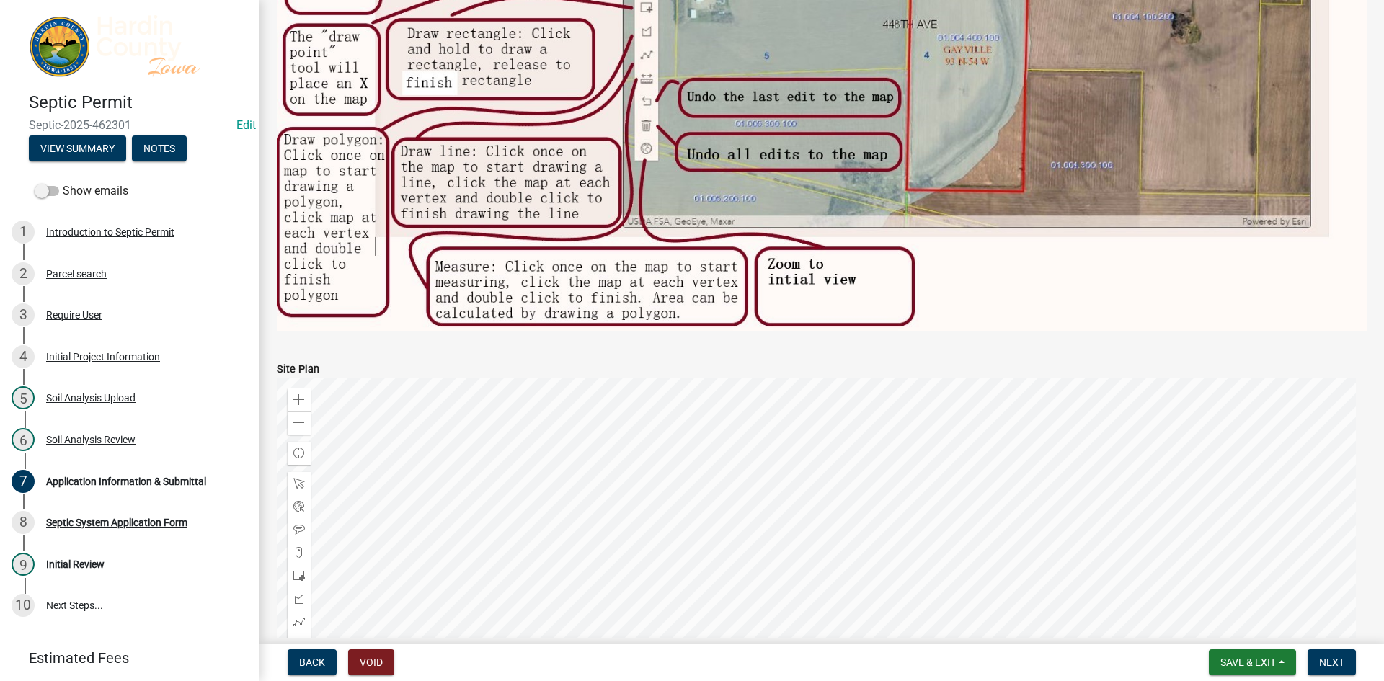
scroll to position [793, 0]
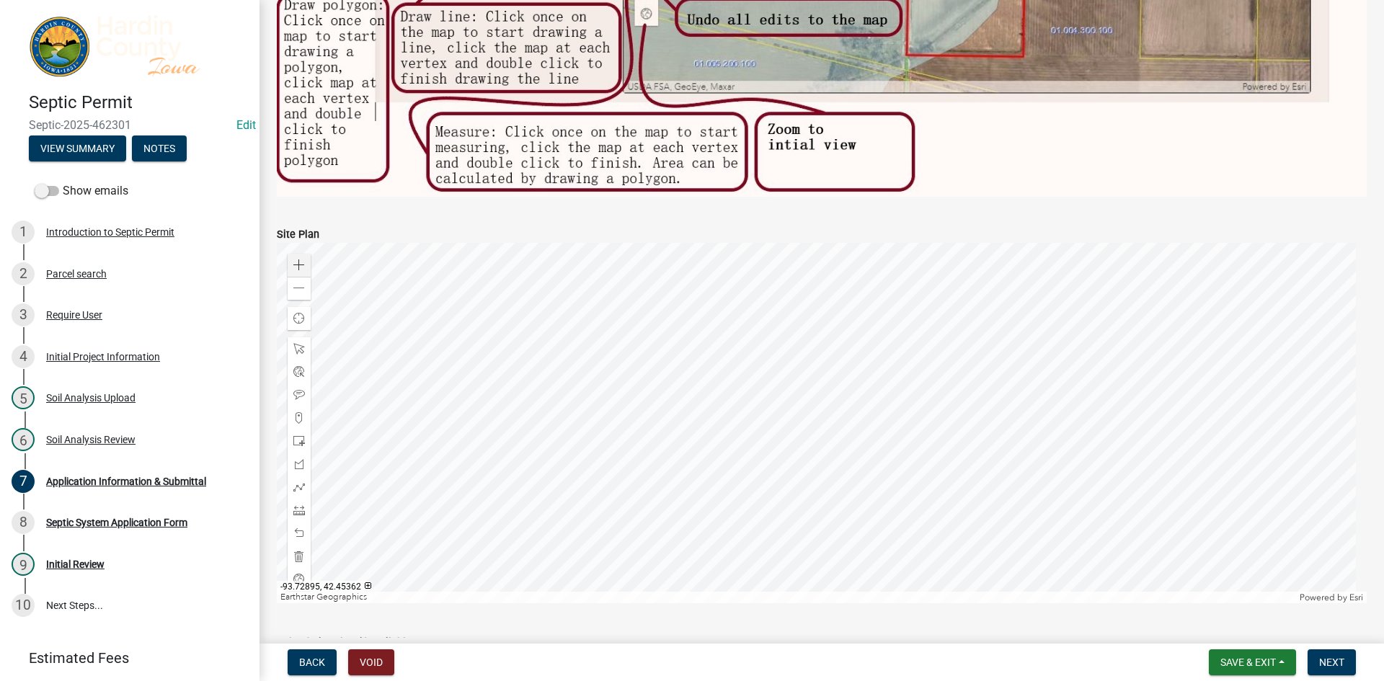
type input "3"
click at [301, 263] on span at bounding box center [299, 265] width 12 height 12
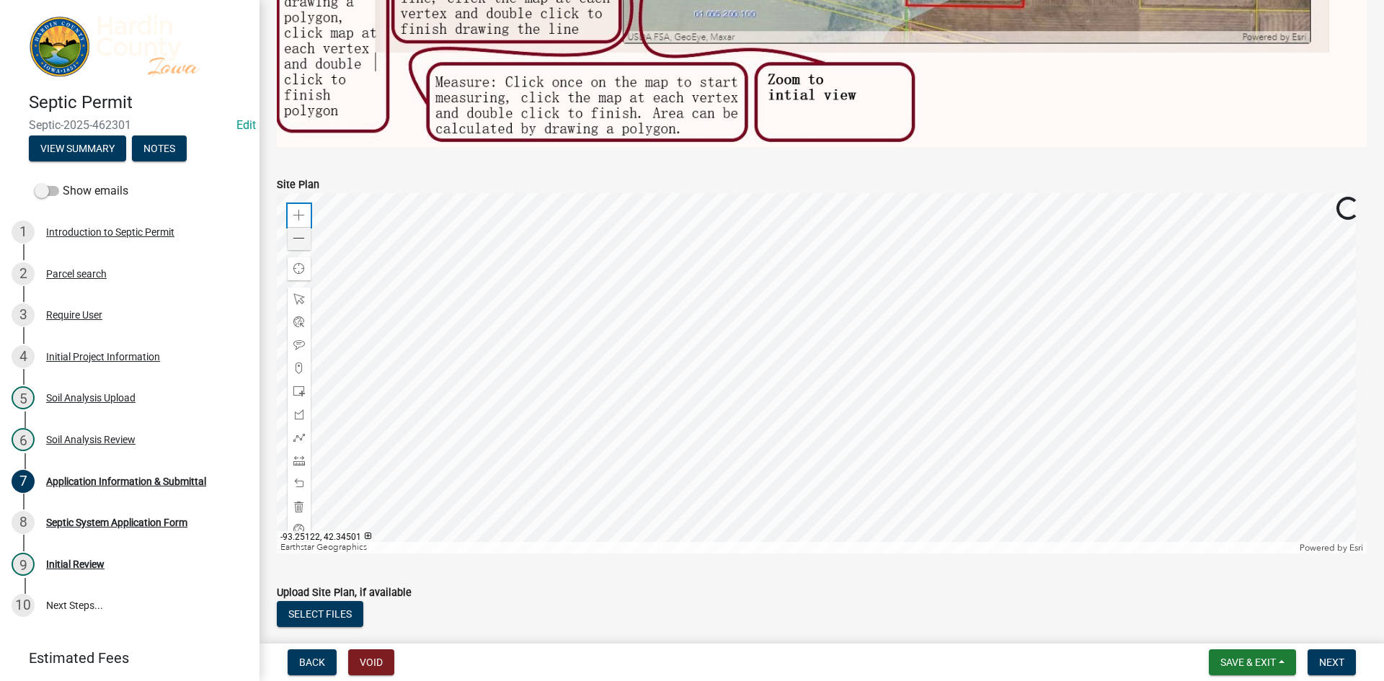
scroll to position [865, 0]
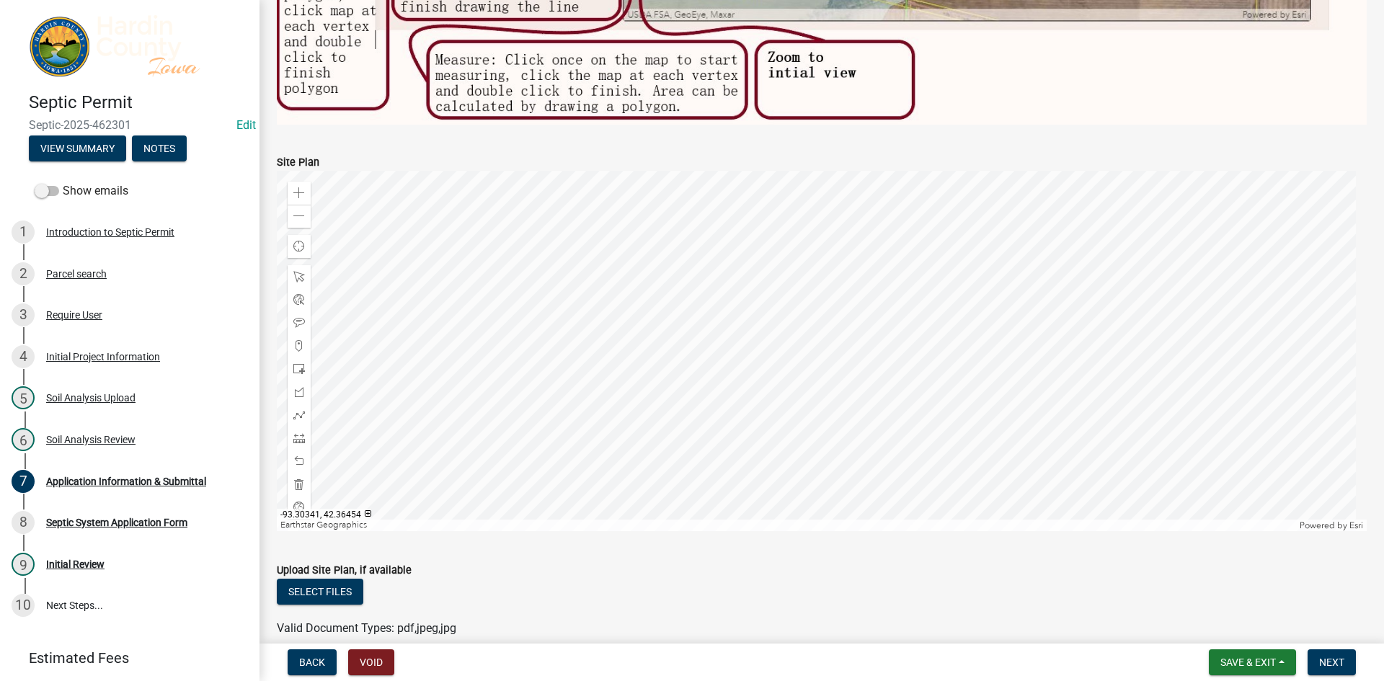
click at [728, 531] on div at bounding box center [822, 351] width 1090 height 360
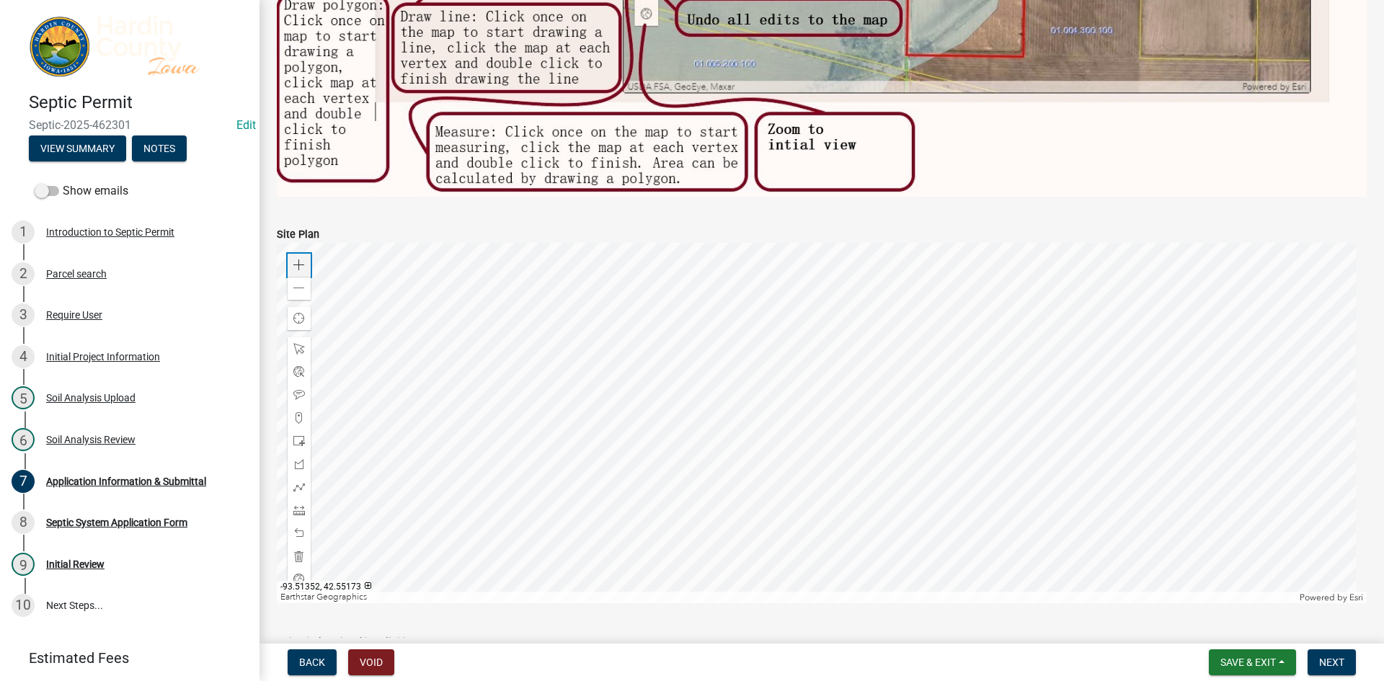
click at [302, 259] on span at bounding box center [299, 265] width 12 height 12
click at [788, 399] on div at bounding box center [822, 423] width 1090 height 360
click at [306, 266] on div "Zoom in" at bounding box center [299, 265] width 23 height 23
click at [822, 498] on div at bounding box center [822, 423] width 1090 height 360
click at [883, 400] on div at bounding box center [822, 423] width 1090 height 360
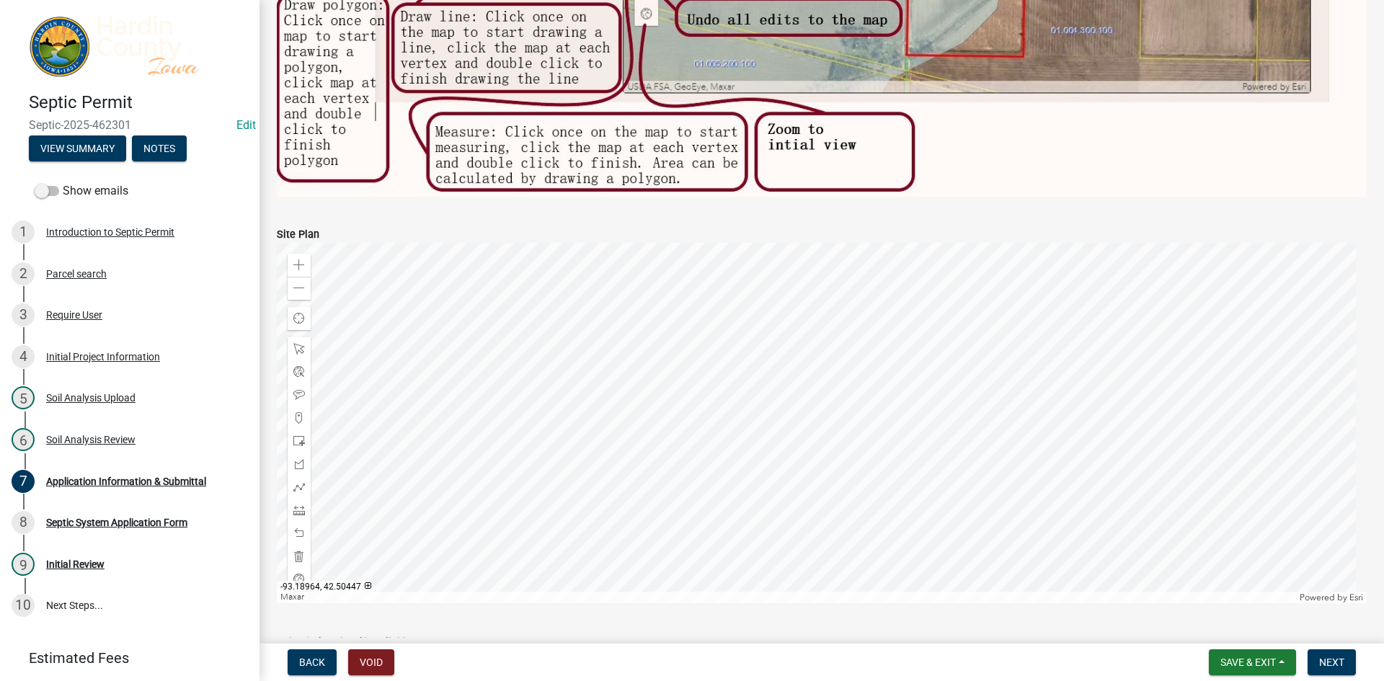
click at [876, 363] on div at bounding box center [822, 423] width 1090 height 360
click at [302, 254] on div "Zoom in" at bounding box center [299, 265] width 23 height 23
click at [841, 466] on div at bounding box center [822, 423] width 1090 height 360
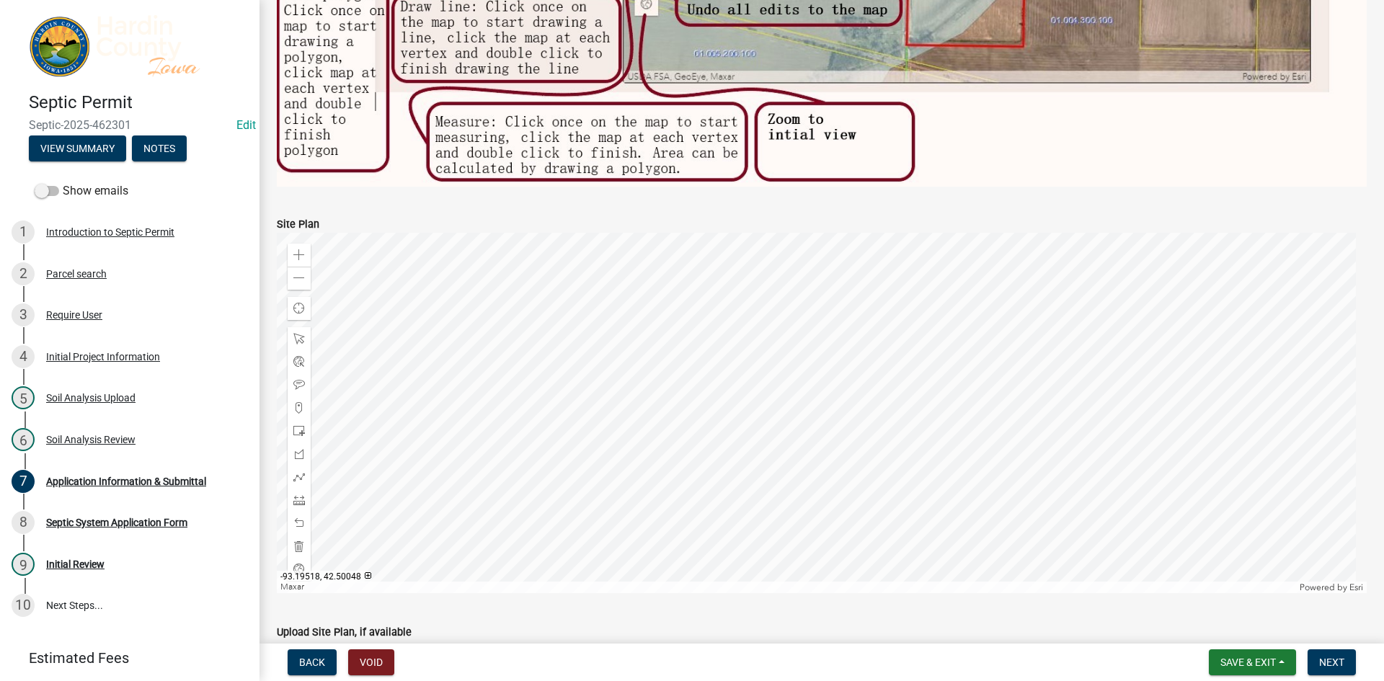
scroll to position [721, 0]
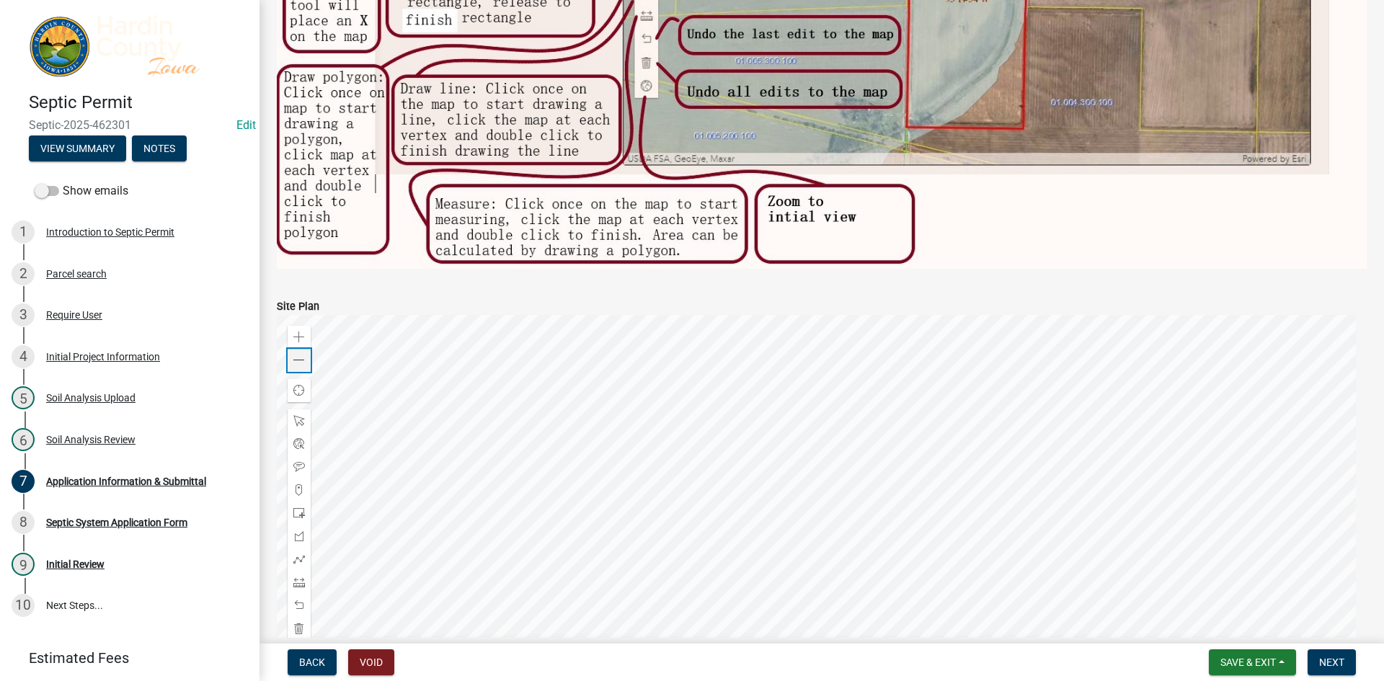
click at [303, 359] on span at bounding box center [299, 361] width 12 height 12
click at [879, 454] on div at bounding box center [822, 495] width 1090 height 360
click at [894, 522] on div at bounding box center [822, 495] width 1090 height 360
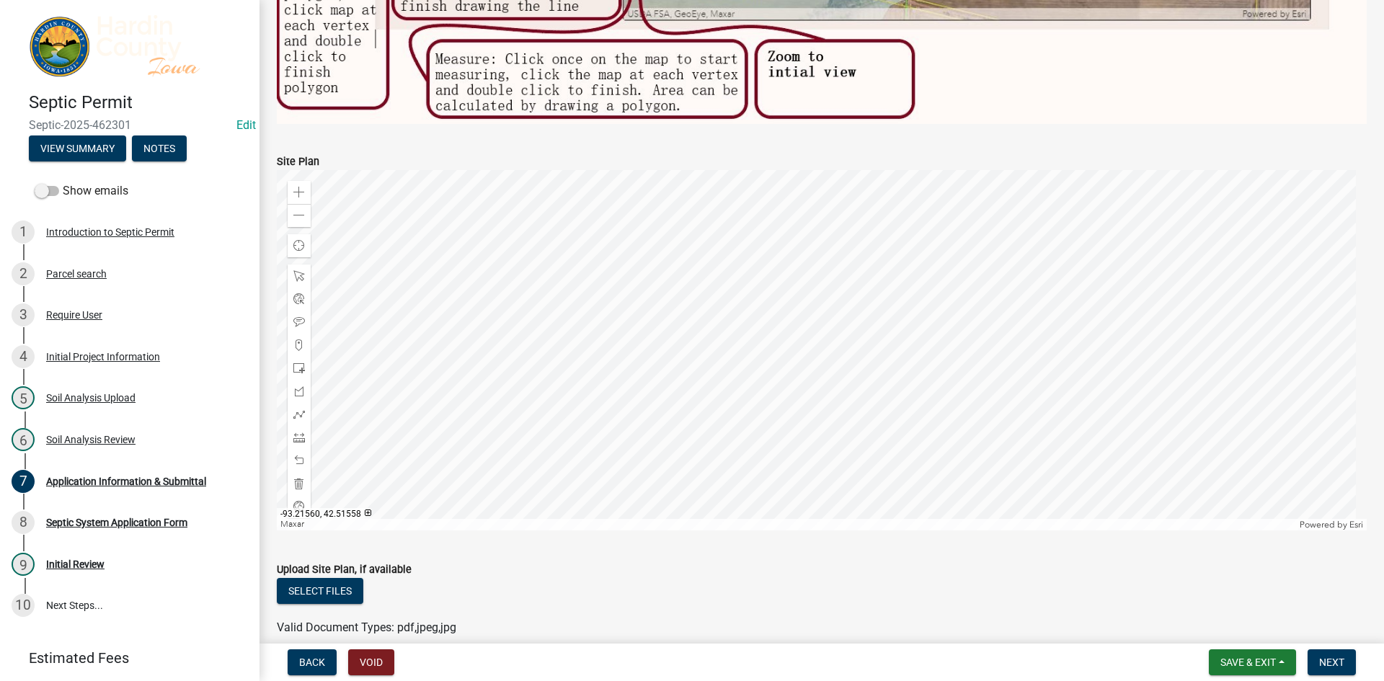
scroll to position [865, 0]
click at [882, 298] on div at bounding box center [822, 351] width 1090 height 360
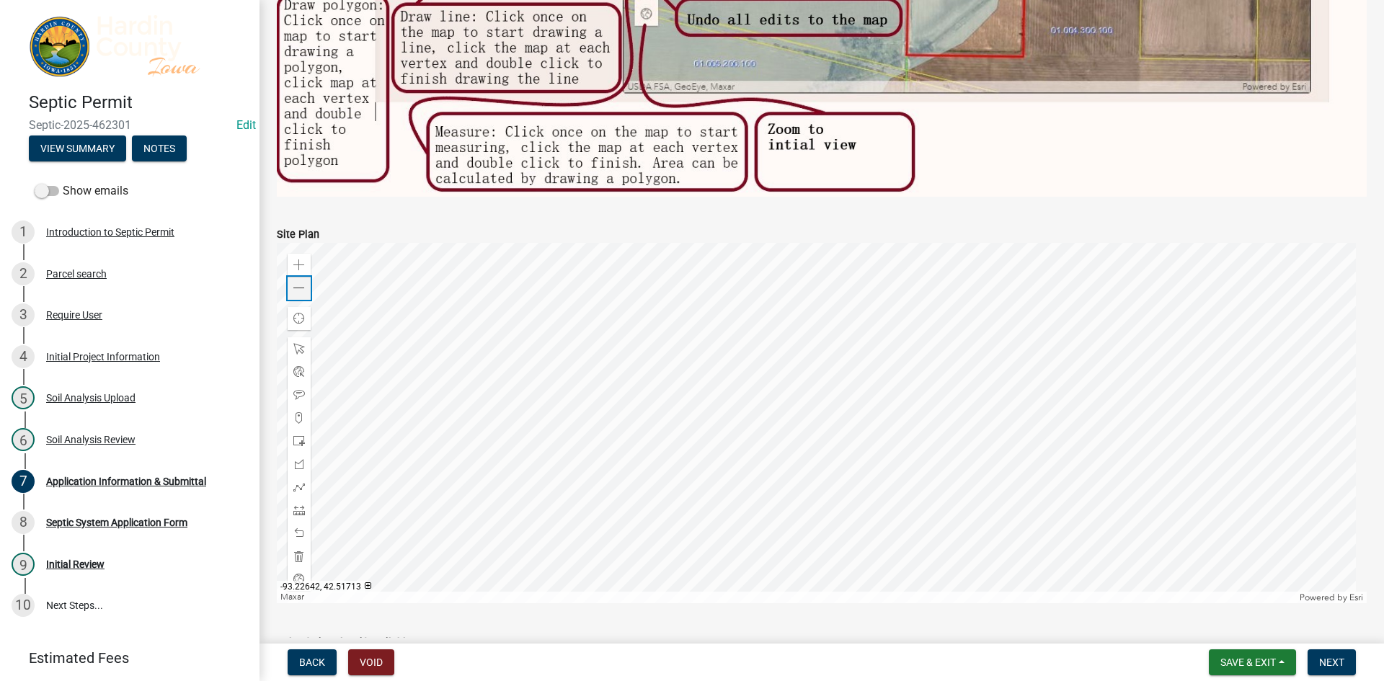
click at [296, 283] on span at bounding box center [299, 289] width 12 height 12
click at [941, 439] on div at bounding box center [822, 423] width 1090 height 360
click at [718, 265] on div at bounding box center [822, 423] width 1090 height 360
click at [1034, 348] on div at bounding box center [822, 423] width 1090 height 360
click at [1018, 346] on div at bounding box center [822, 423] width 1090 height 360
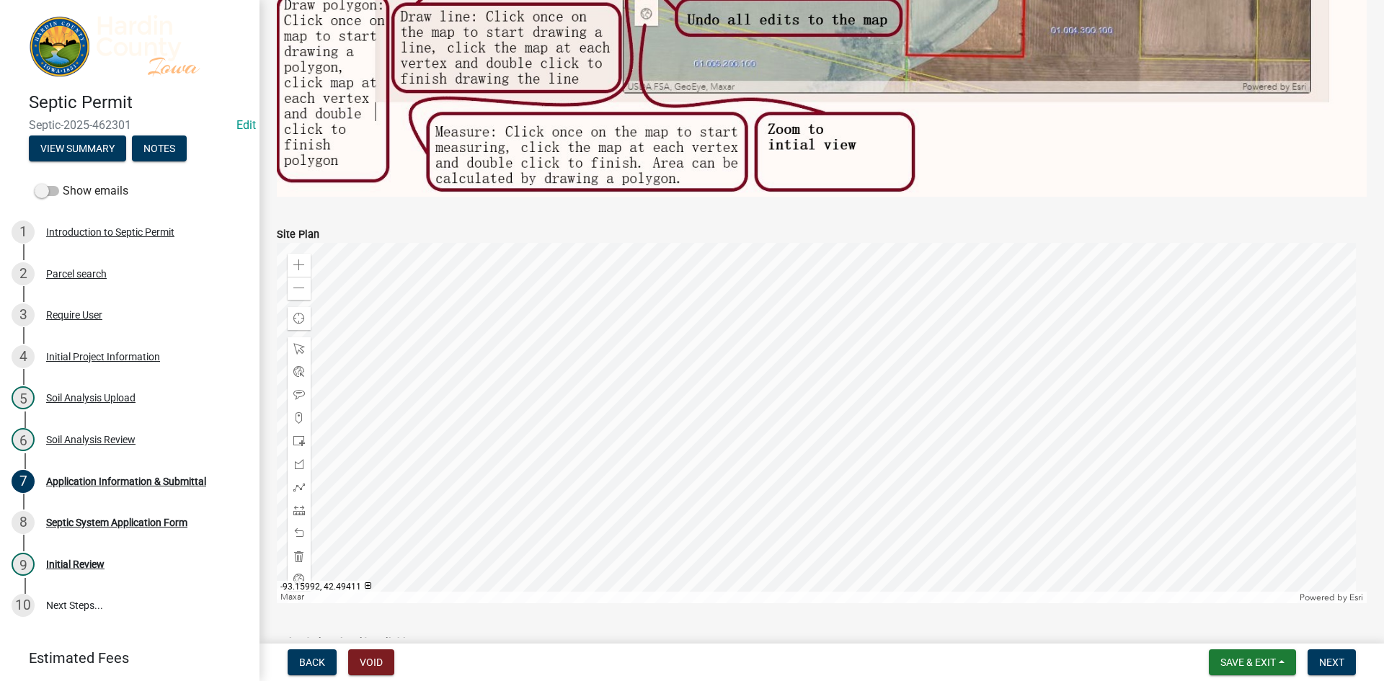
click at [844, 412] on div at bounding box center [822, 423] width 1090 height 360
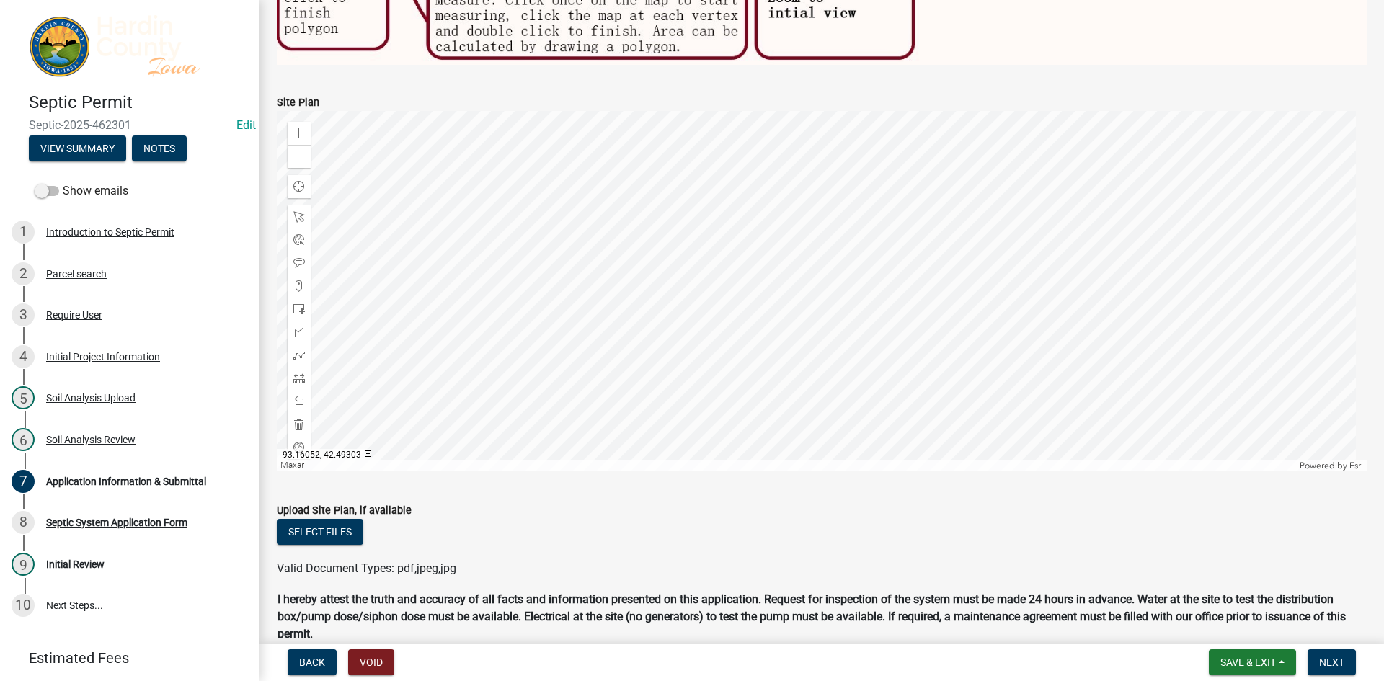
scroll to position [937, 0]
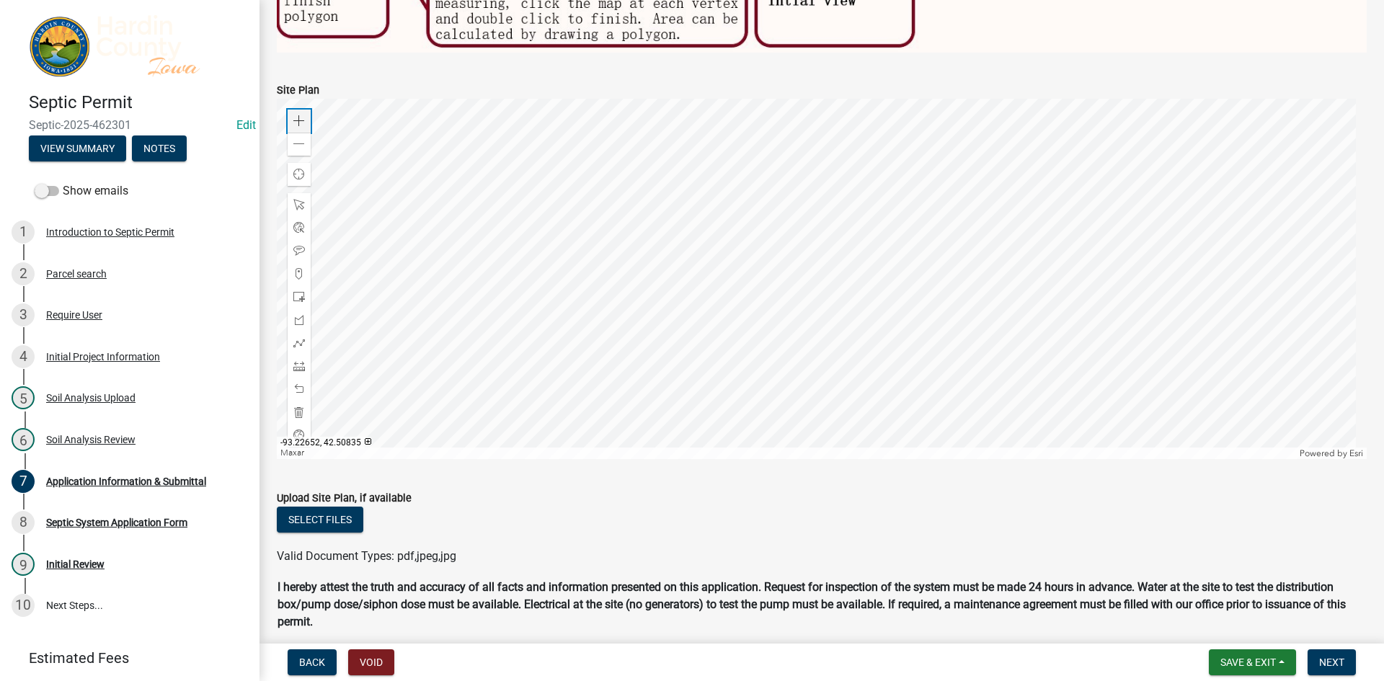
click at [304, 115] on span at bounding box center [299, 121] width 12 height 12
click at [887, 261] on div at bounding box center [822, 279] width 1090 height 360
click at [293, 110] on div "Zoom in" at bounding box center [299, 121] width 23 height 23
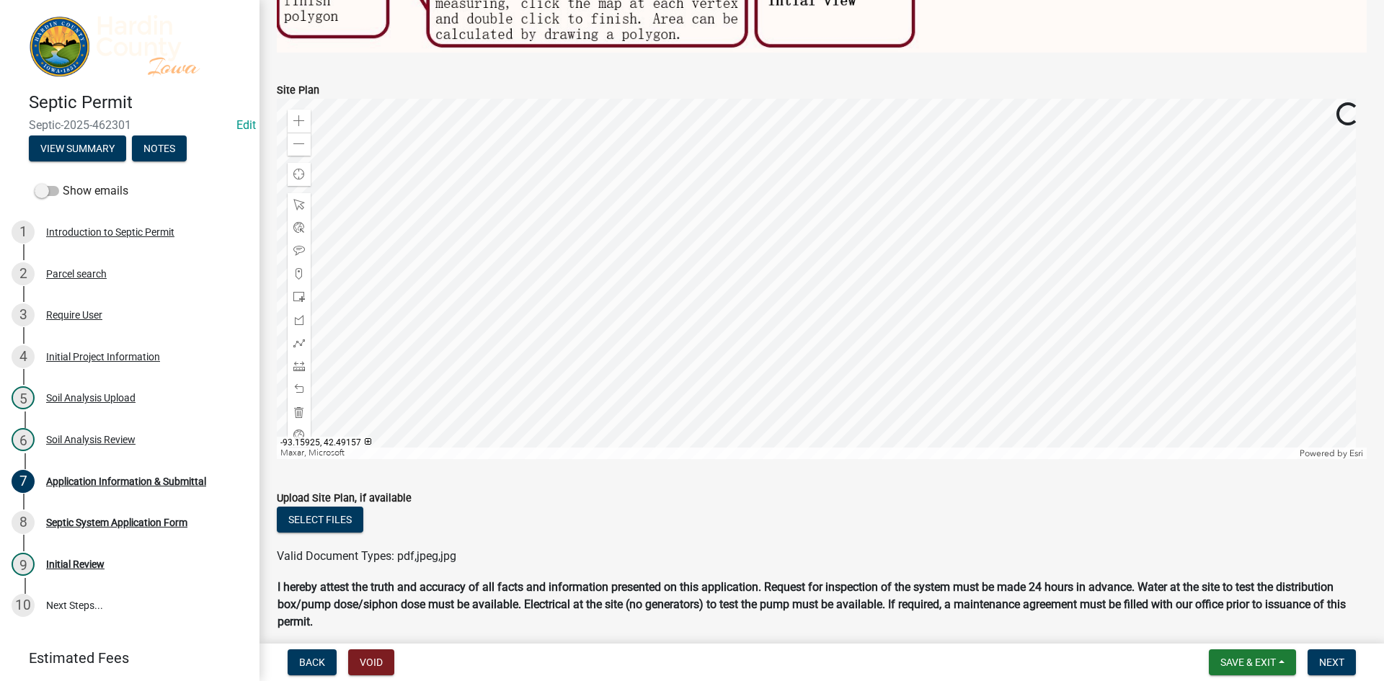
click at [915, 318] on div at bounding box center [822, 279] width 1090 height 360
click at [296, 285] on div at bounding box center [299, 296] width 23 height 23
click at [773, 280] on div at bounding box center [822, 279] width 1090 height 360
click at [737, 300] on div at bounding box center [822, 279] width 1090 height 360
click at [751, 365] on div at bounding box center [822, 279] width 1090 height 360
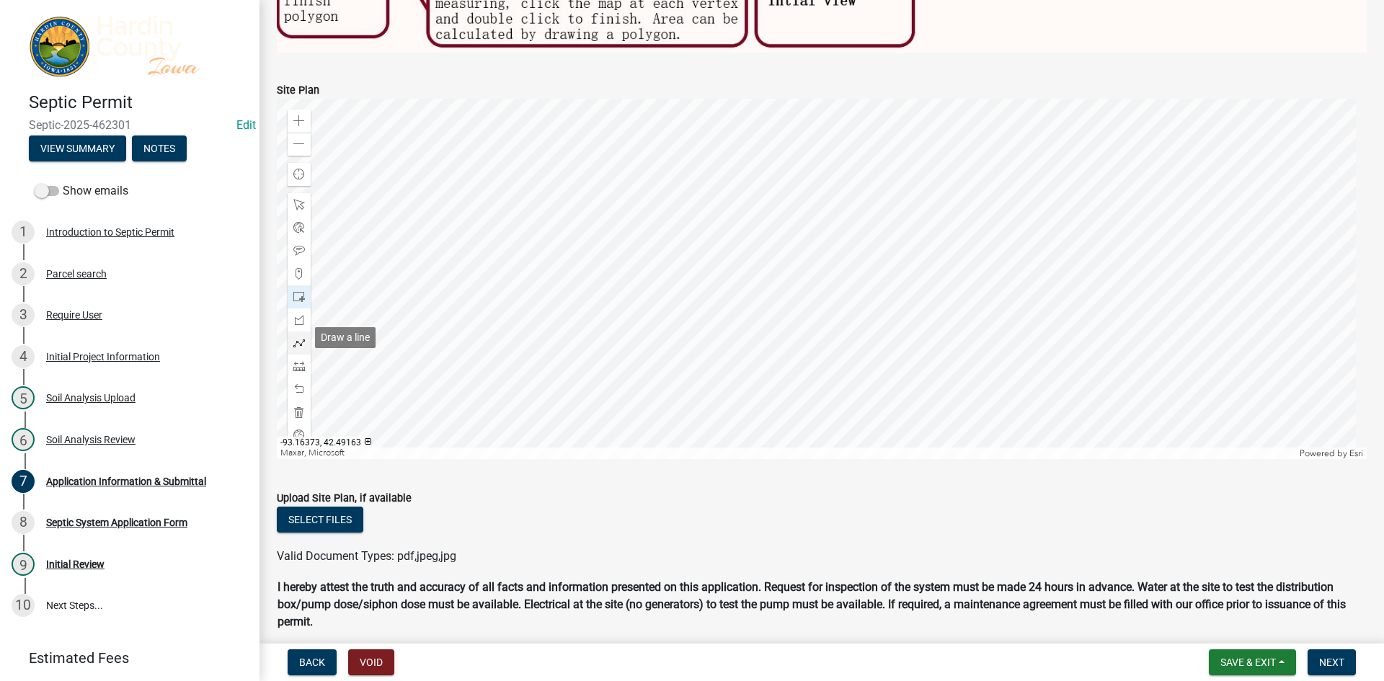
click at [298, 337] on span at bounding box center [299, 343] width 12 height 12
click at [759, 282] on div at bounding box center [822, 279] width 1090 height 360
click at [748, 292] on div at bounding box center [822, 279] width 1090 height 360
click at [743, 302] on div at bounding box center [822, 279] width 1090 height 360
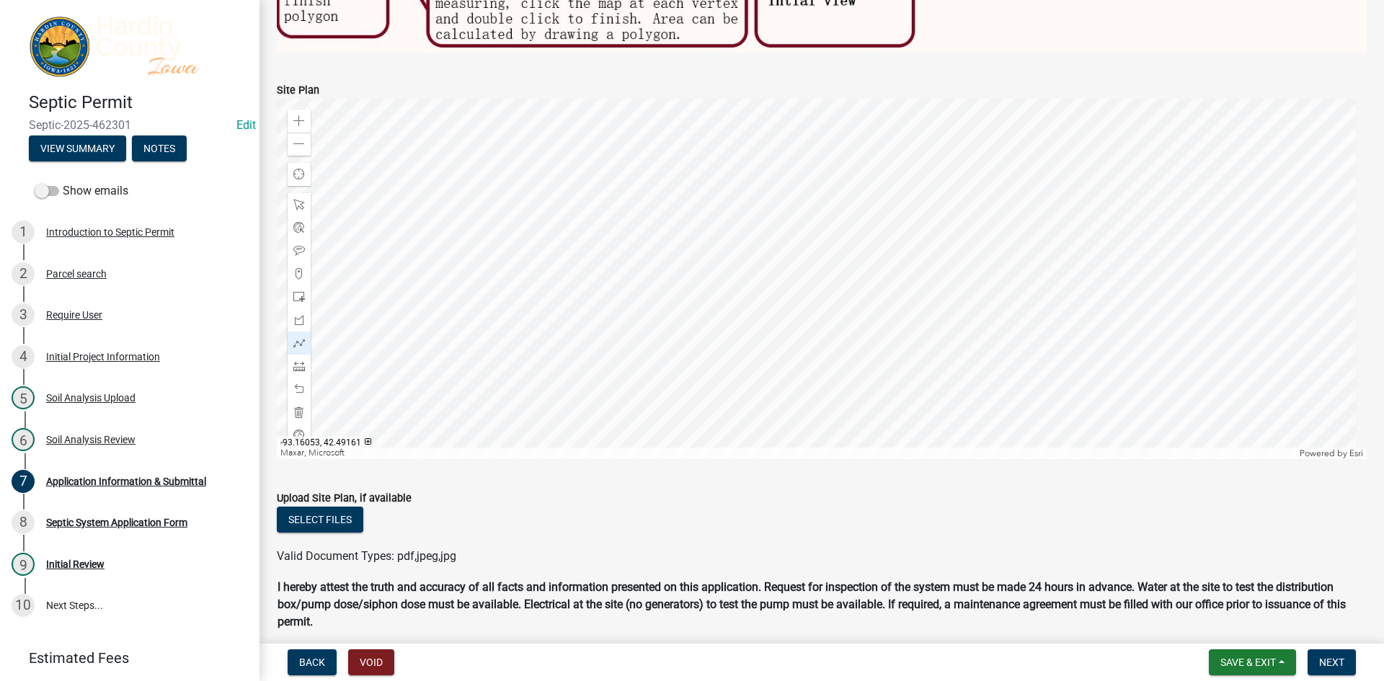
click at [743, 311] on div at bounding box center [822, 279] width 1090 height 360
click at [752, 365] on div at bounding box center [822, 279] width 1090 height 360
click at [801, 367] on div at bounding box center [822, 279] width 1090 height 360
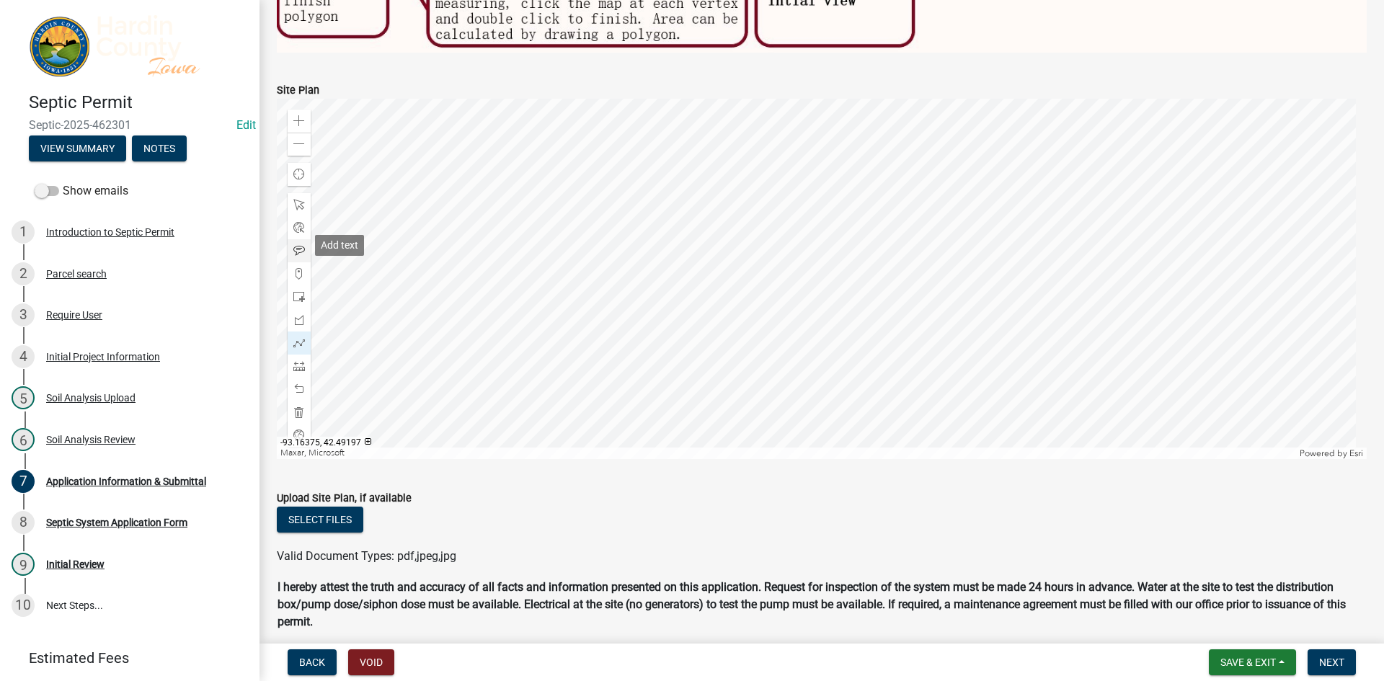
click at [303, 249] on span at bounding box center [299, 251] width 12 height 12
click at [781, 254] on div at bounding box center [822, 279] width 1090 height 360
click at [765, 302] on div at bounding box center [822, 279] width 1090 height 360
click at [763, 332] on div at bounding box center [822, 279] width 1090 height 360
click at [356, 509] on button "Select files" at bounding box center [320, 520] width 86 height 26
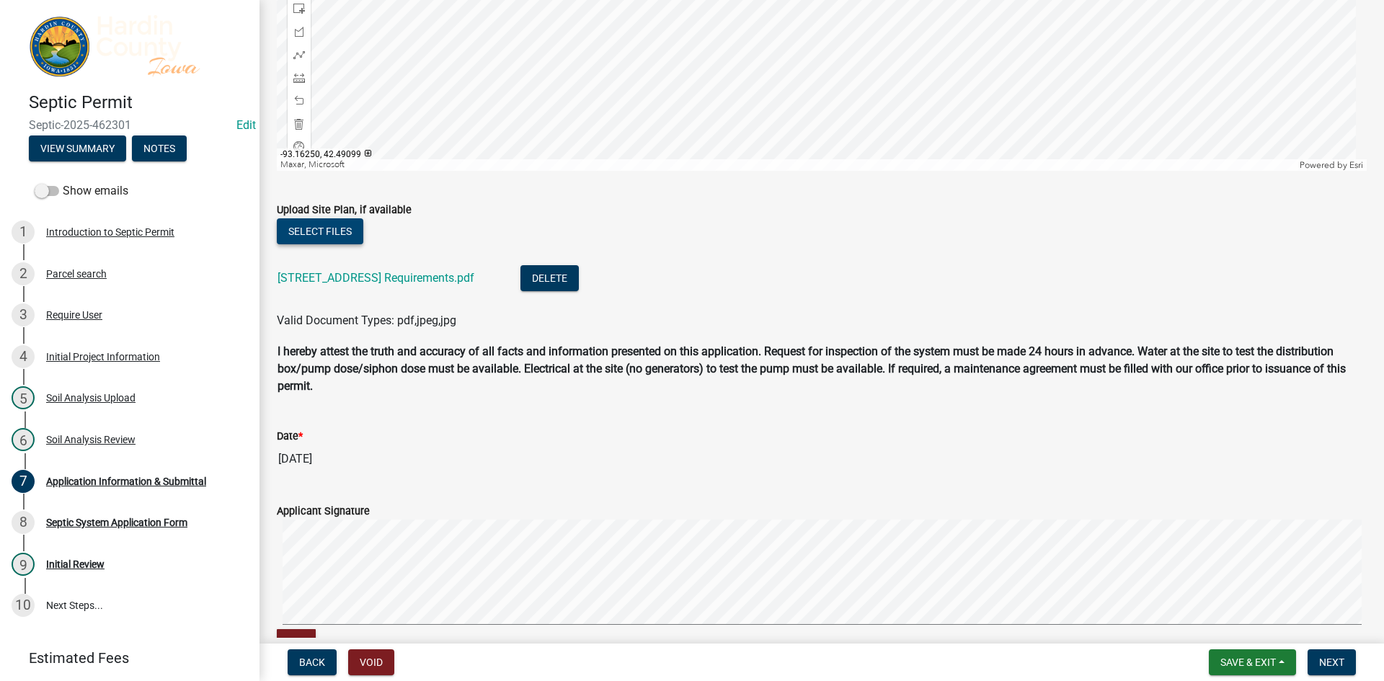
scroll to position [1297, 0]
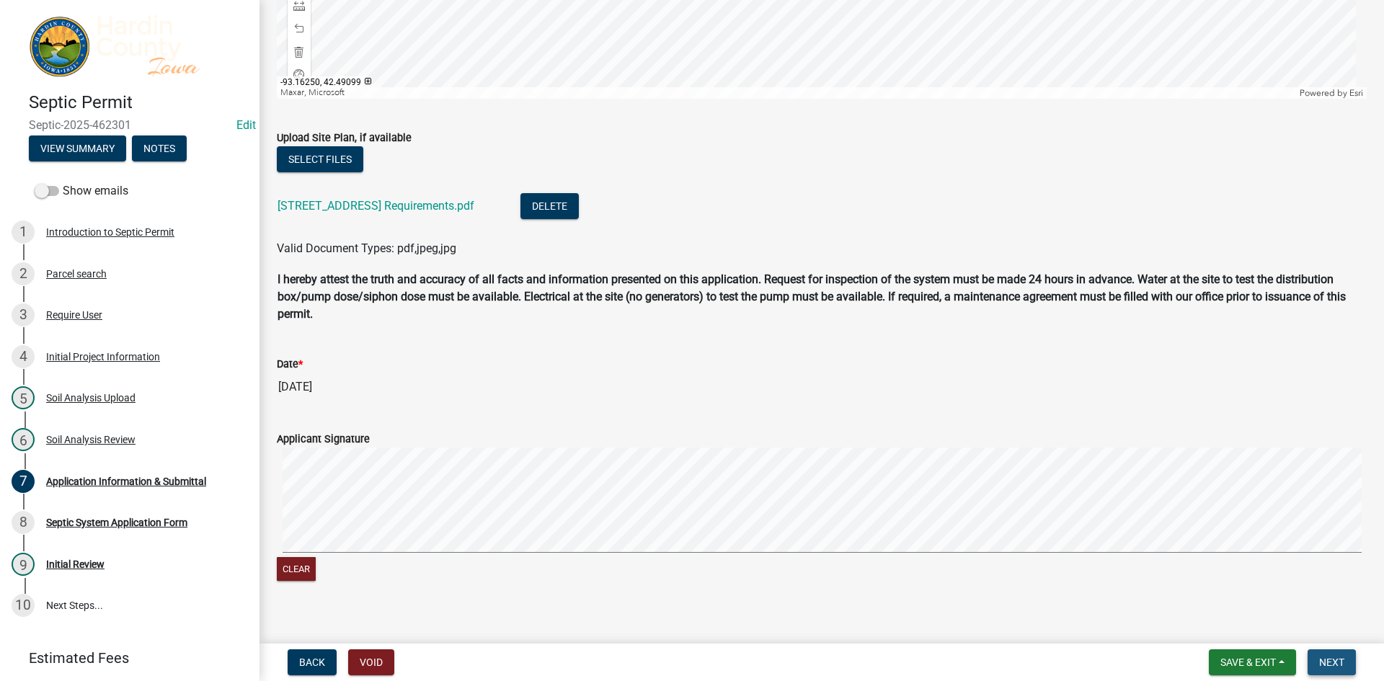
click at [1323, 660] on span "Next" at bounding box center [1331, 663] width 25 height 12
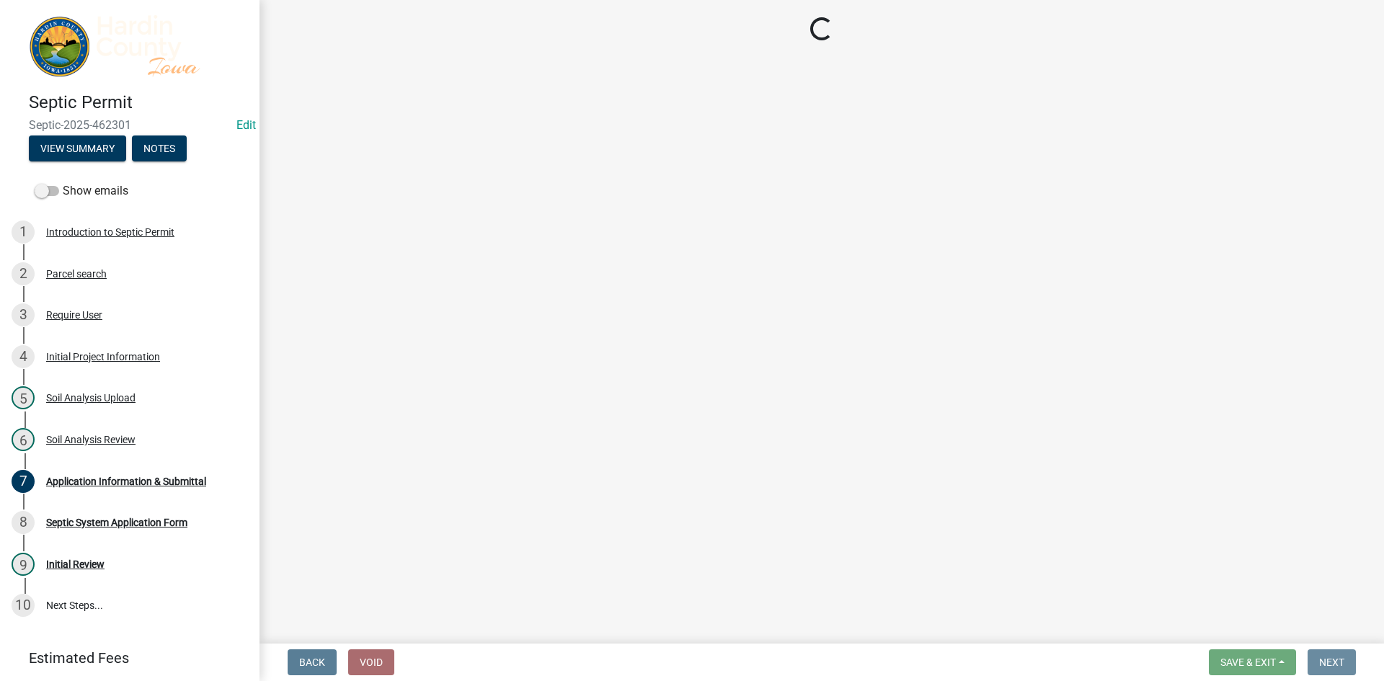
scroll to position [0, 0]
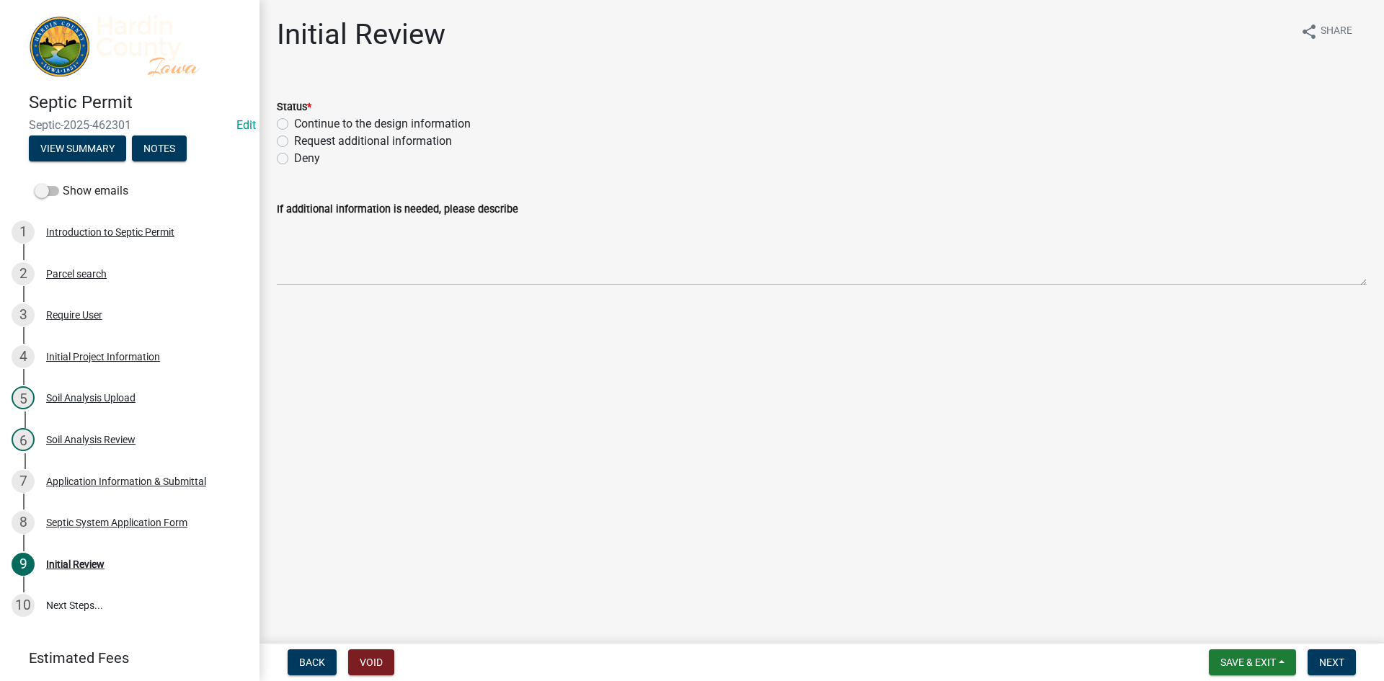
click at [355, 123] on label "Continue to the design information" at bounding box center [382, 123] width 177 height 17
click at [303, 123] on input "Continue to the design information" at bounding box center [298, 119] width 9 height 9
radio input "true"
click at [1321, 667] on span "Next" at bounding box center [1331, 663] width 25 height 12
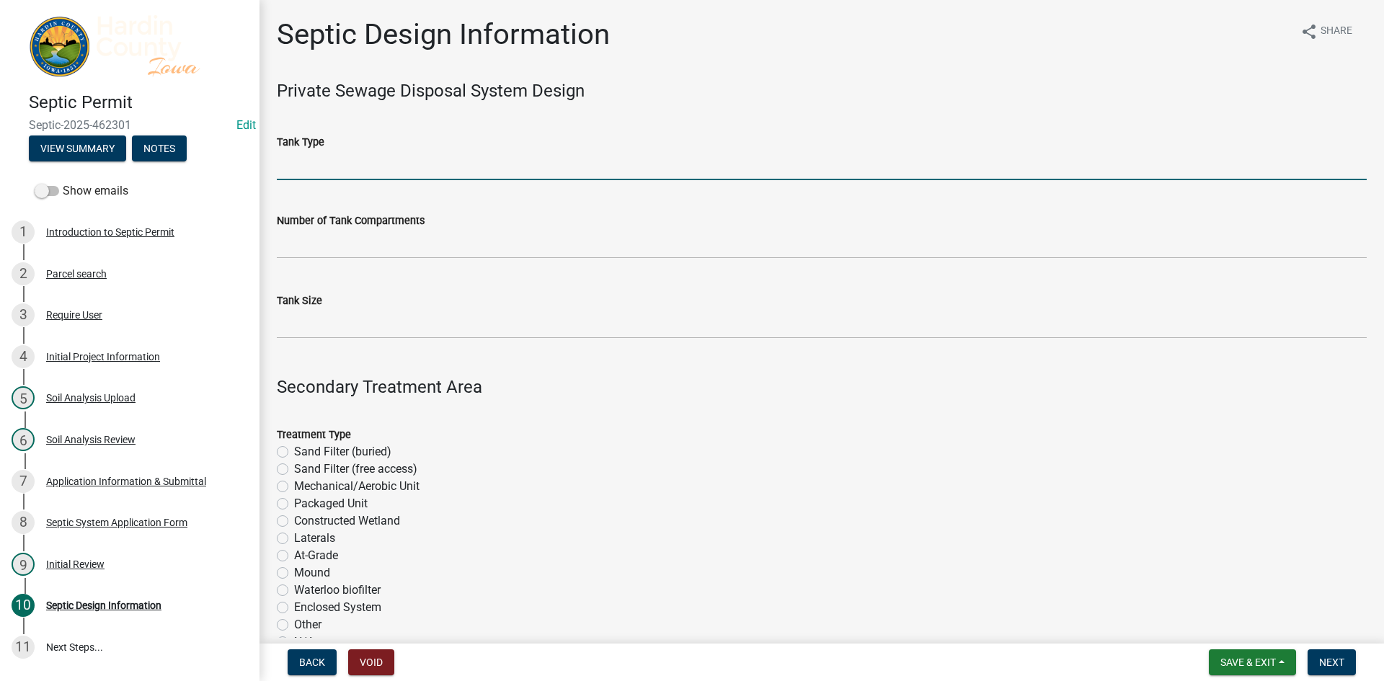
click at [388, 174] on input "Tank Type" at bounding box center [822, 166] width 1090 height 30
type input "Concrete"
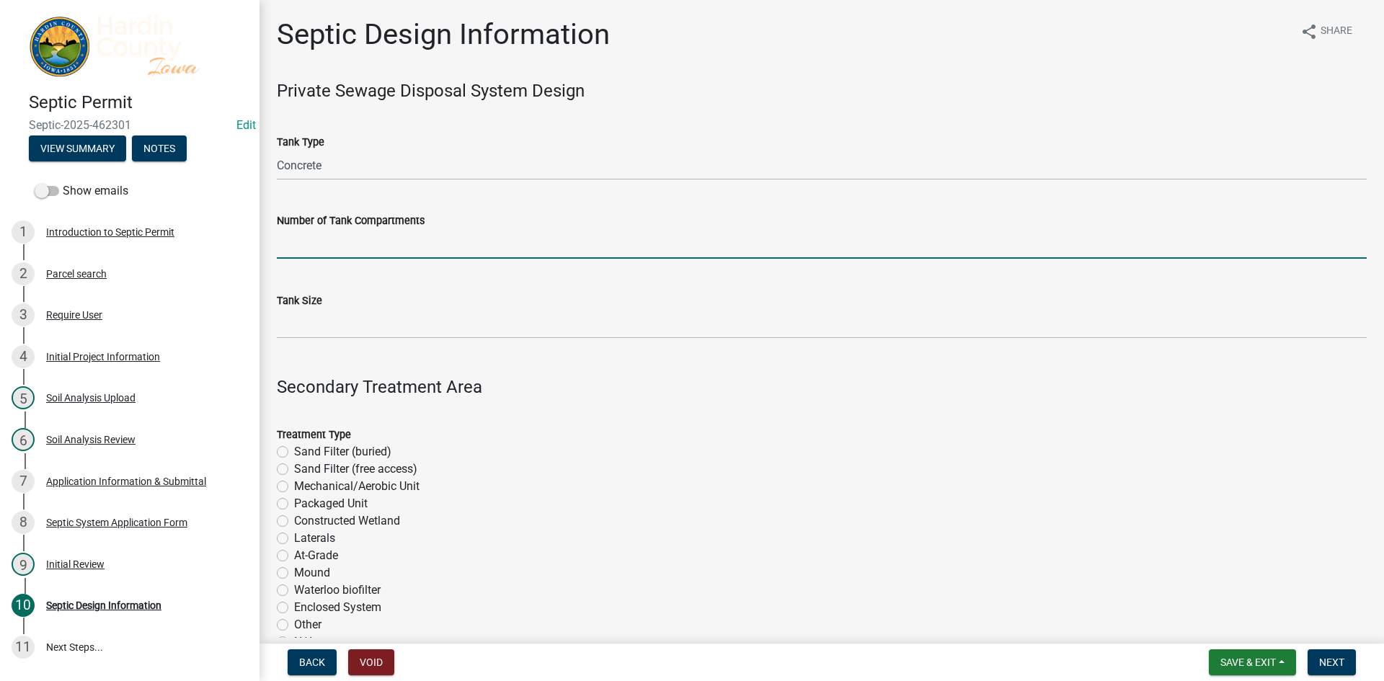
click at [391, 246] on input "text" at bounding box center [822, 244] width 1090 height 30
type input "3"
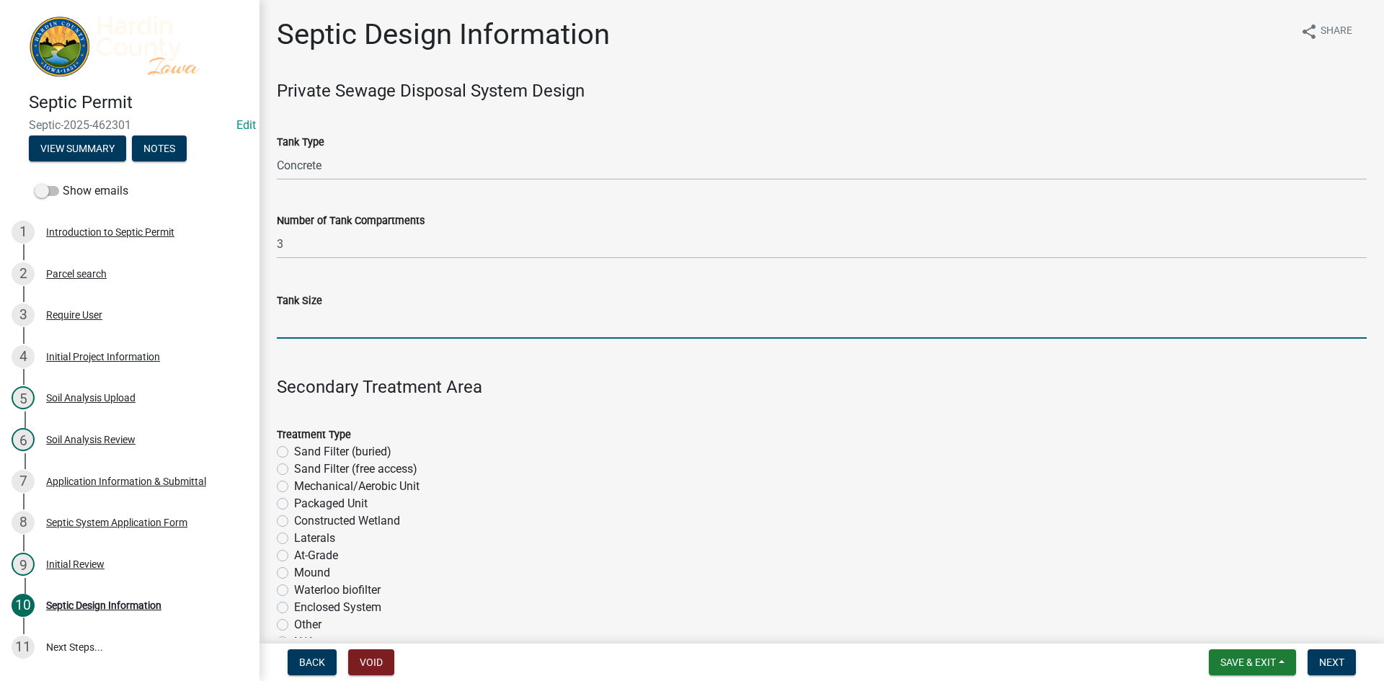
click at [376, 324] on input "Tank Size" at bounding box center [822, 324] width 1090 height 30
type input "1750"
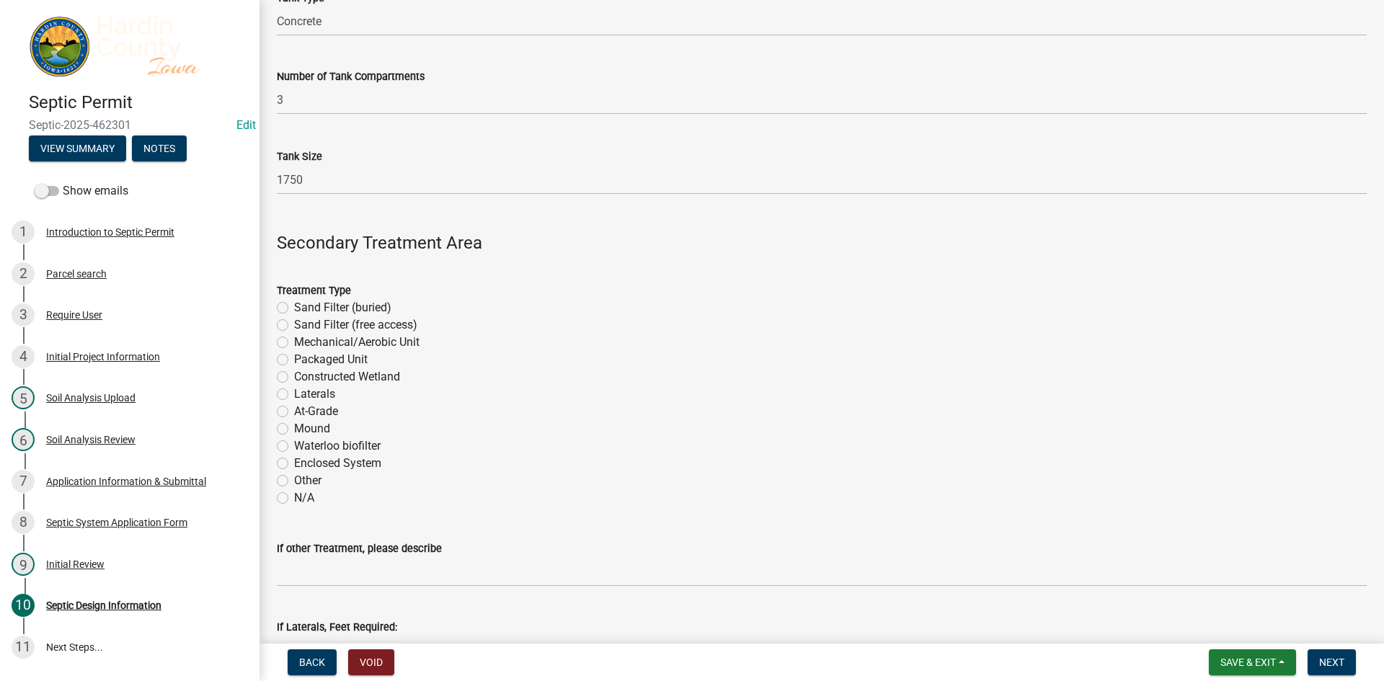
click at [355, 311] on label "Sand Filter (buried)" at bounding box center [342, 307] width 97 height 17
click at [303, 308] on input "Sand Filter (buried)" at bounding box center [298, 303] width 9 height 9
radio input "true"
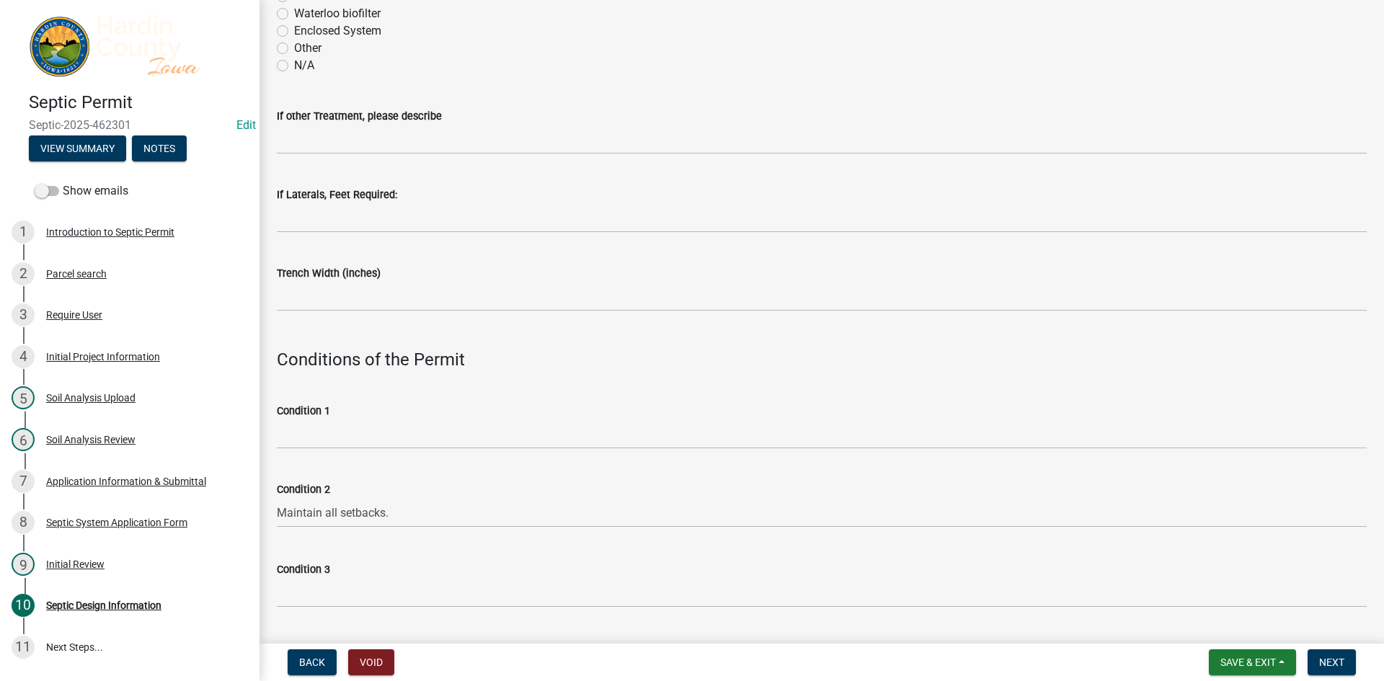
scroll to position [505, 0]
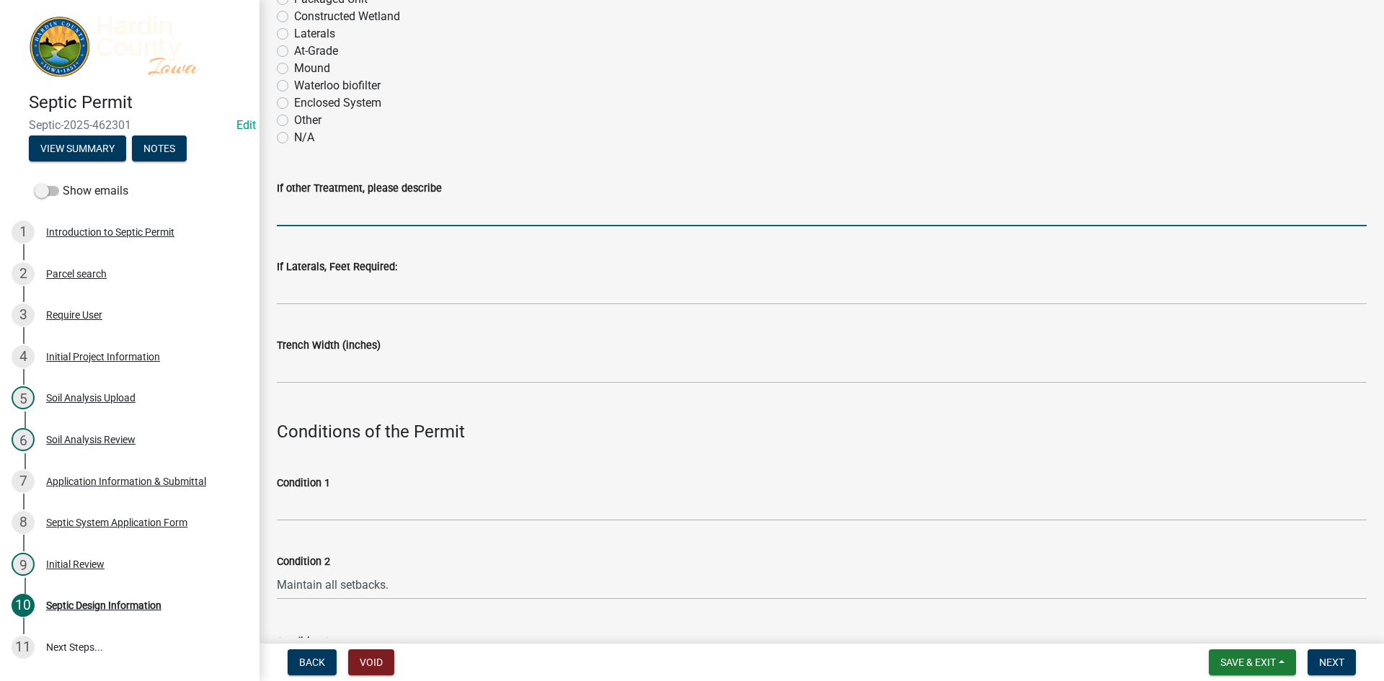
click at [348, 216] on input "If other Treatment, please describe" at bounding box center [822, 212] width 1090 height 30
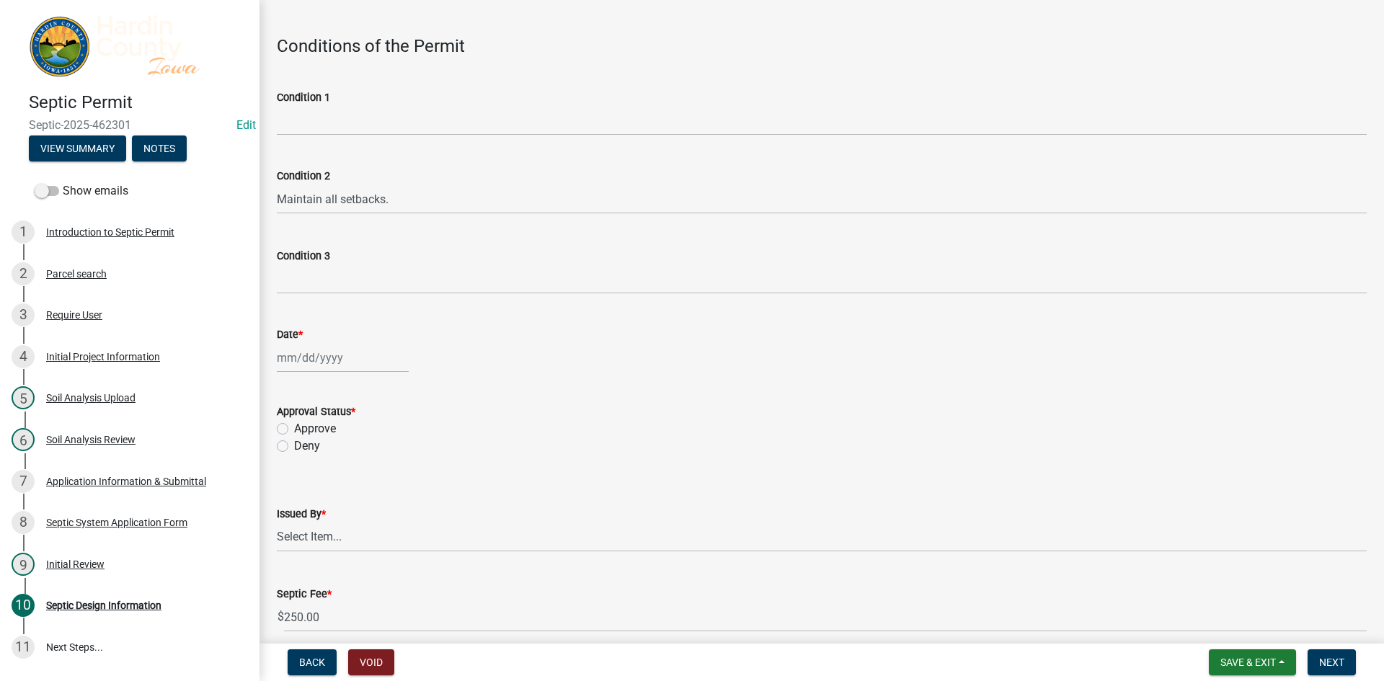
scroll to position [865, 0]
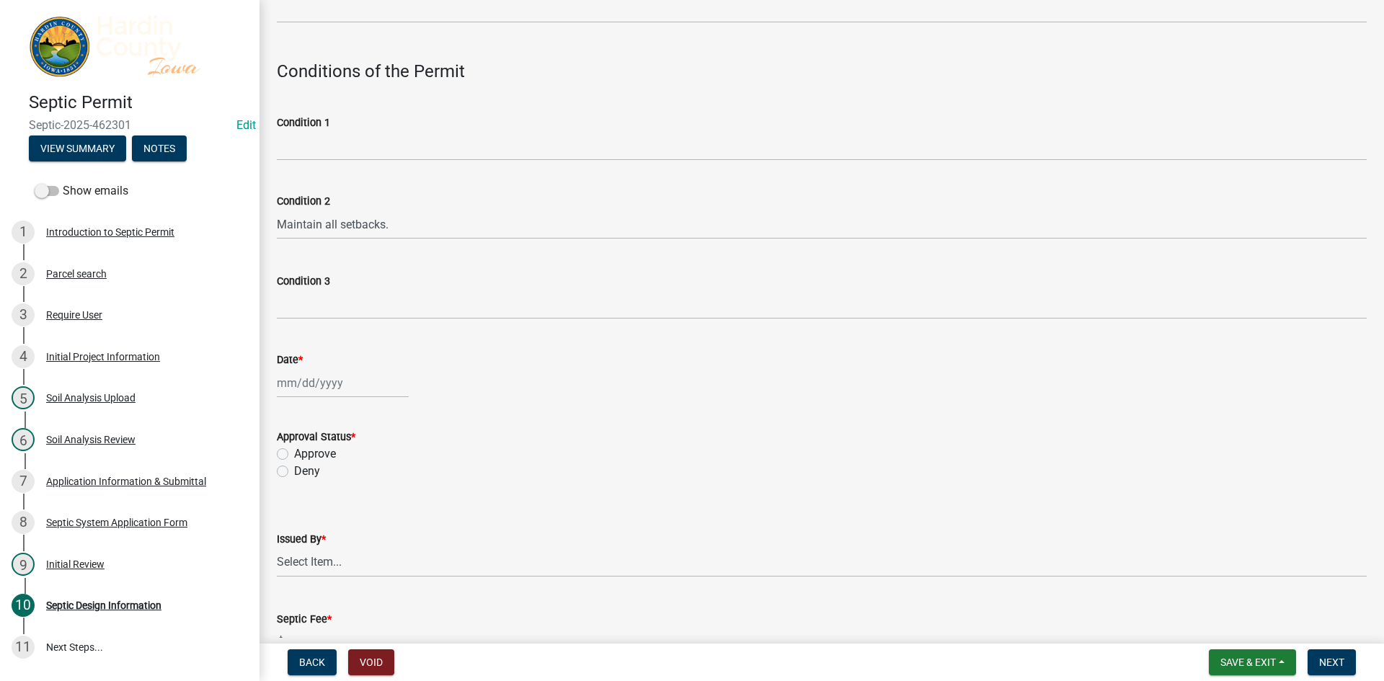
type input "450 Square Ft"
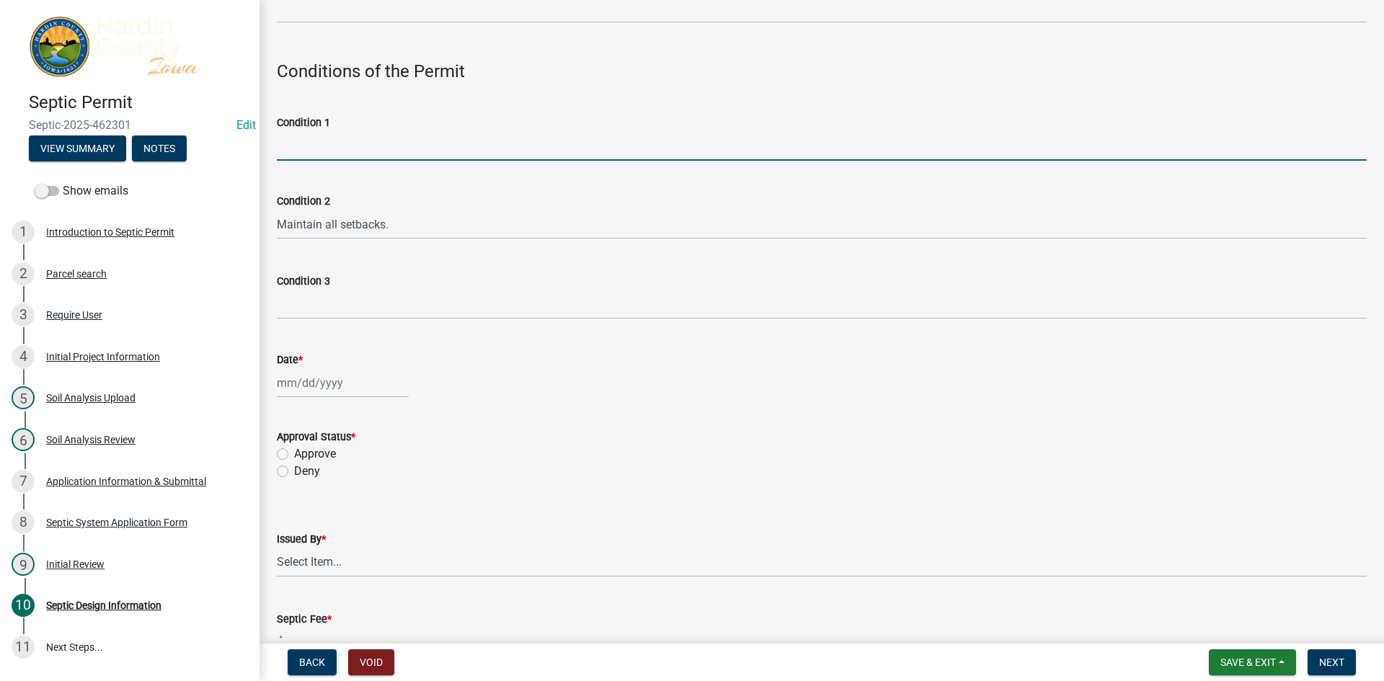
click at [306, 154] on input "Condition 1" at bounding box center [822, 146] width 1090 height 30
type input "Stay out of floodplain"
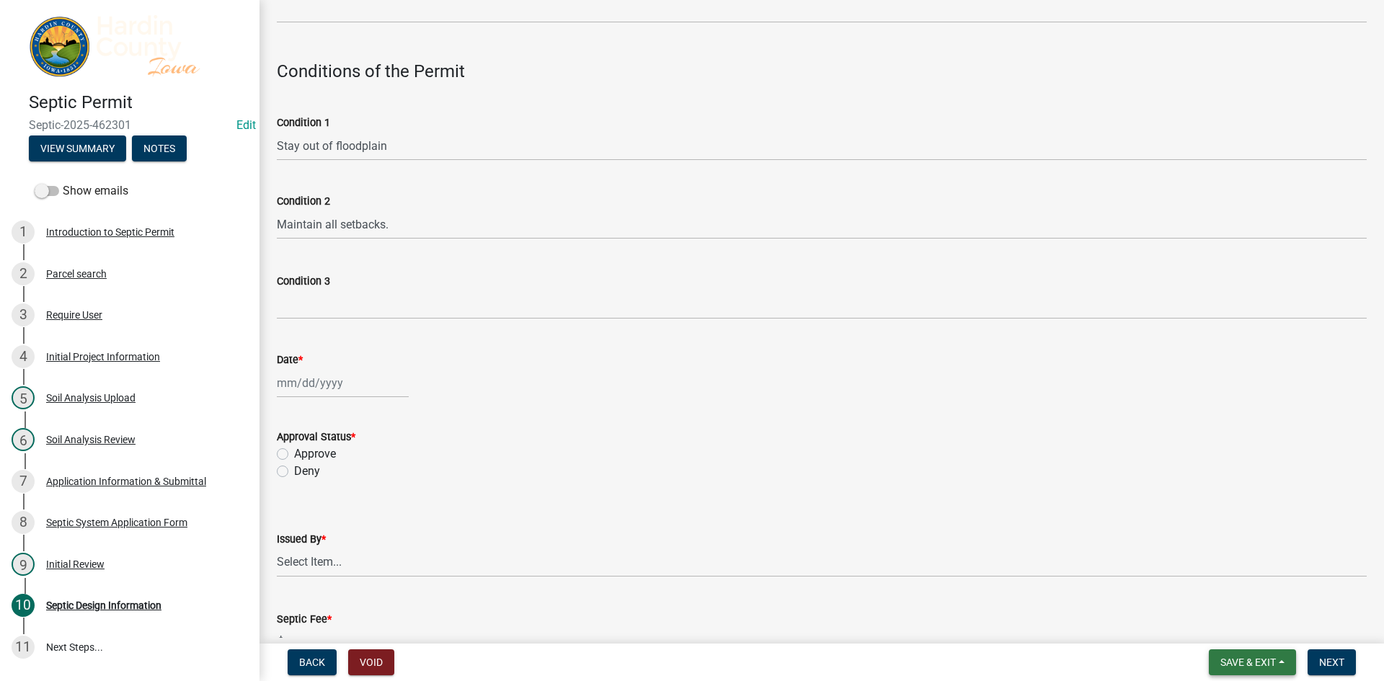
click at [1258, 655] on button "Save & Exit" at bounding box center [1252, 662] width 87 height 26
click at [1244, 605] on button "Save" at bounding box center [1238, 590] width 115 height 35
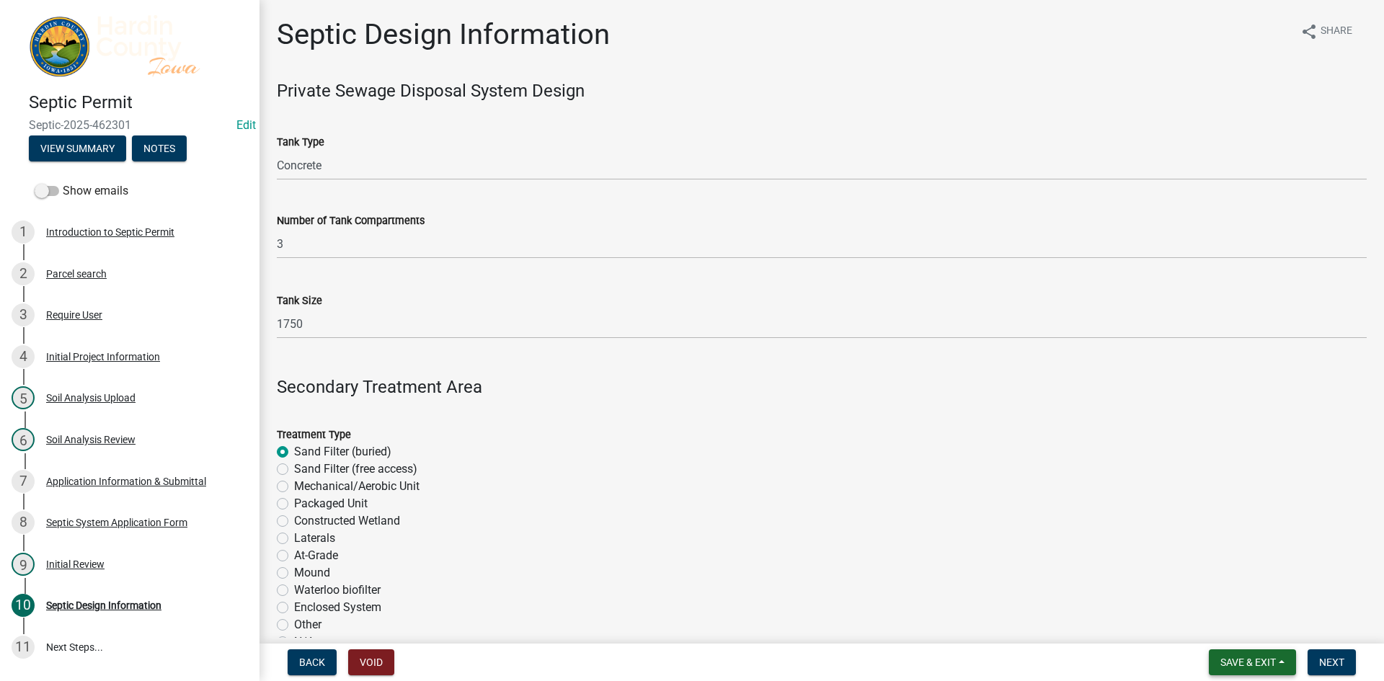
click at [1263, 672] on button "Save & Exit" at bounding box center [1252, 662] width 87 height 26
click at [1220, 597] on button "Save" at bounding box center [1238, 590] width 115 height 35
